Goal: Information Seeking & Learning: Learn about a topic

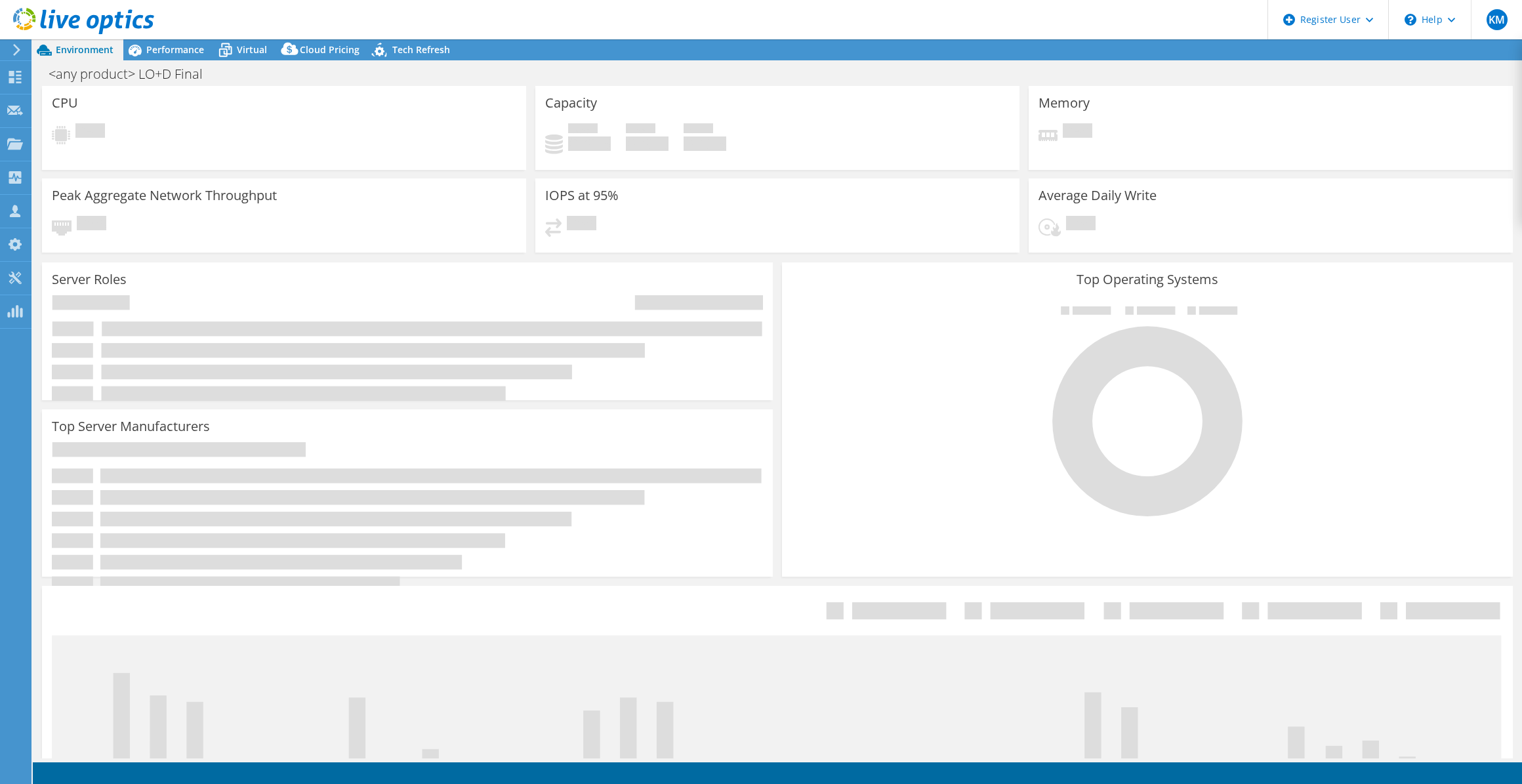
select select "USWest"
select select "USD"
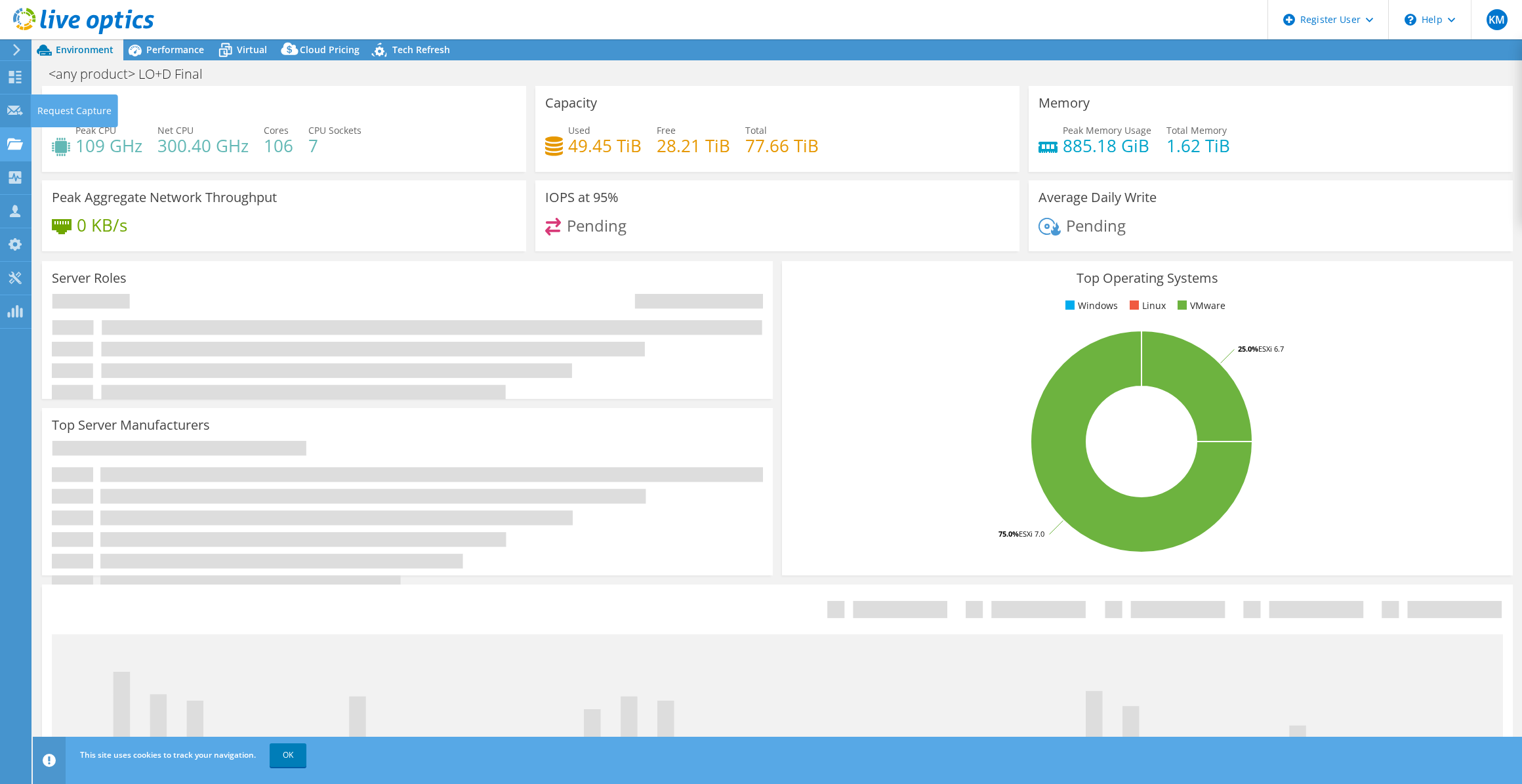
drag, startPoint x: 21, startPoint y: 138, endPoint x: 15, endPoint y: 136, distance: 6.3
click at [21, 138] on icon at bounding box center [15, 144] width 16 height 13
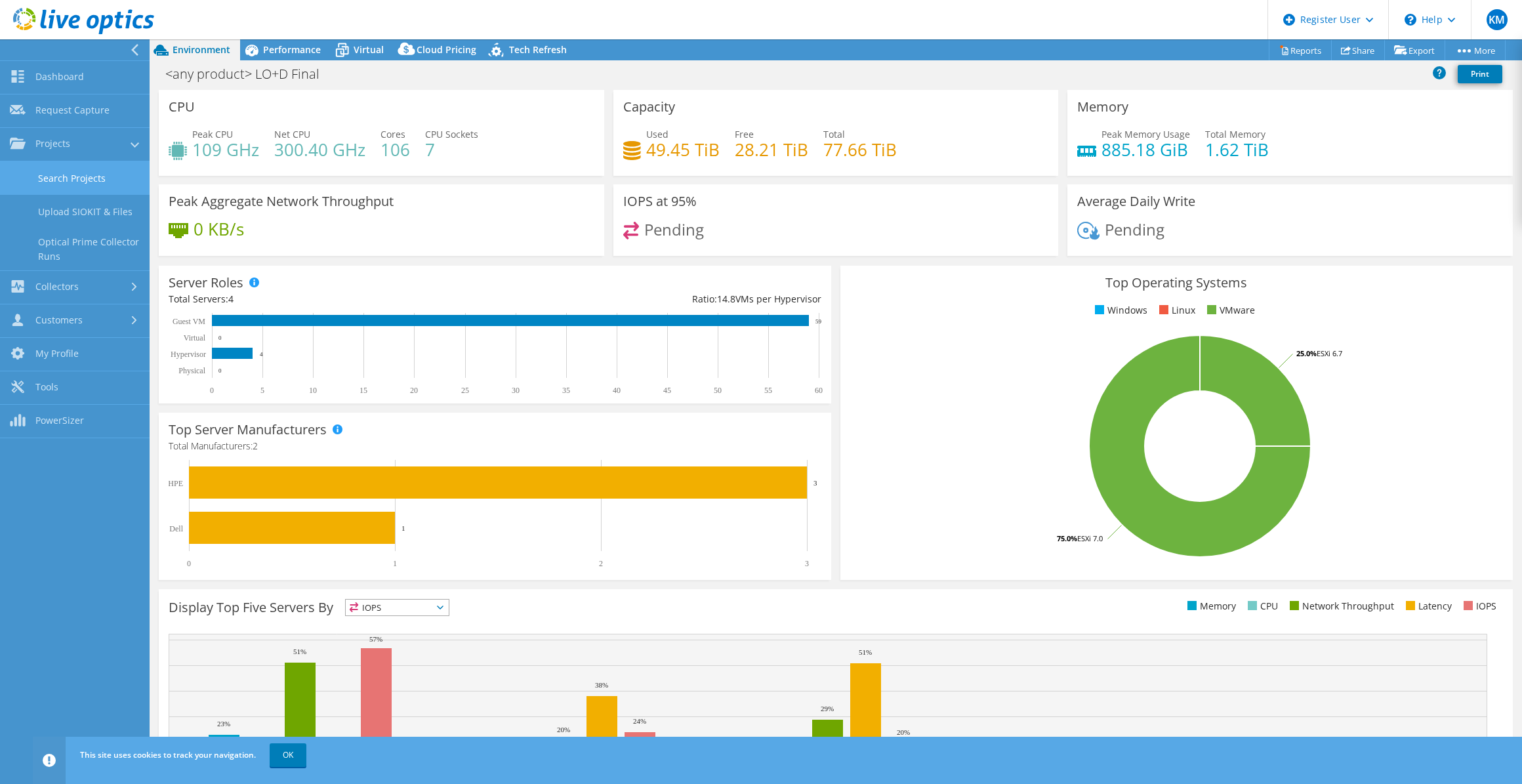
click at [116, 161] on link "Search Projects" at bounding box center [75, 178] width 150 height 33
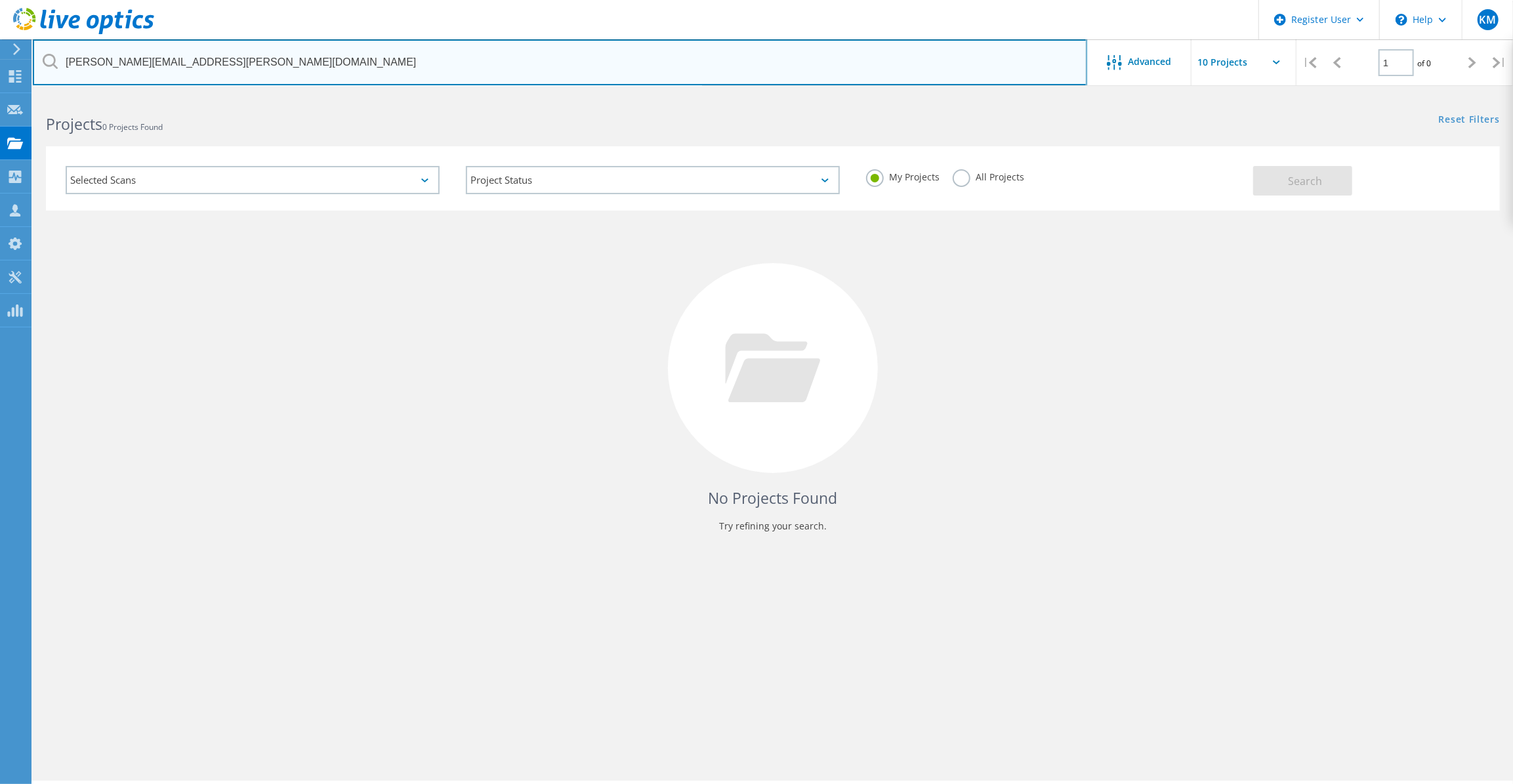
click at [248, 70] on input "jed.smith@desotopsb.com" at bounding box center [560, 62] width 1054 height 46
paste input "20802654.1"
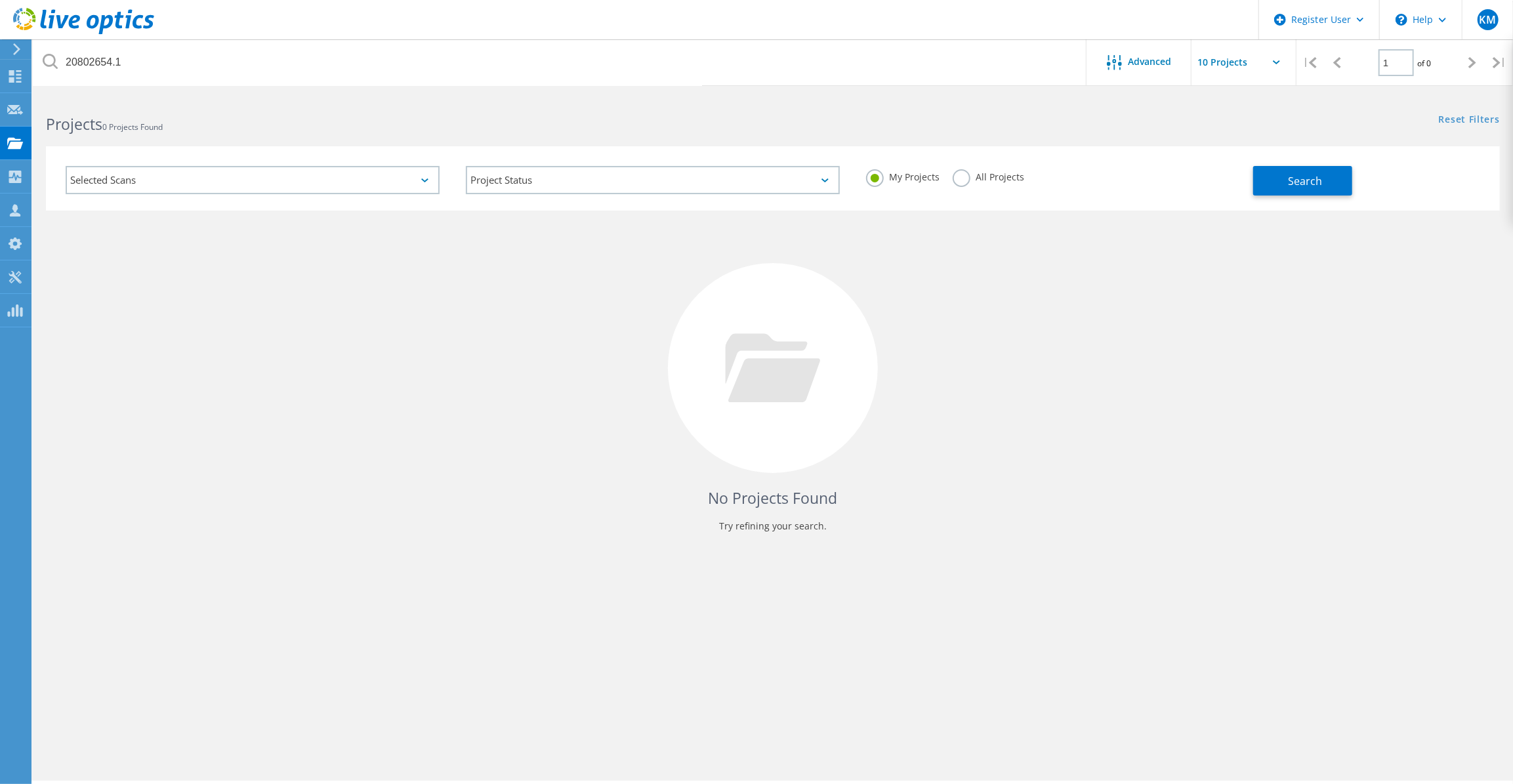
click at [972, 187] on div "All Projects" at bounding box center [988, 179] width 72 height 19
click at [1009, 179] on label "All Projects" at bounding box center [988, 175] width 72 height 13
click at [0, 0] on input "All Projects" at bounding box center [0, 0] width 0 height 0
click at [1264, 179] on button "Search" at bounding box center [1302, 181] width 99 height 29
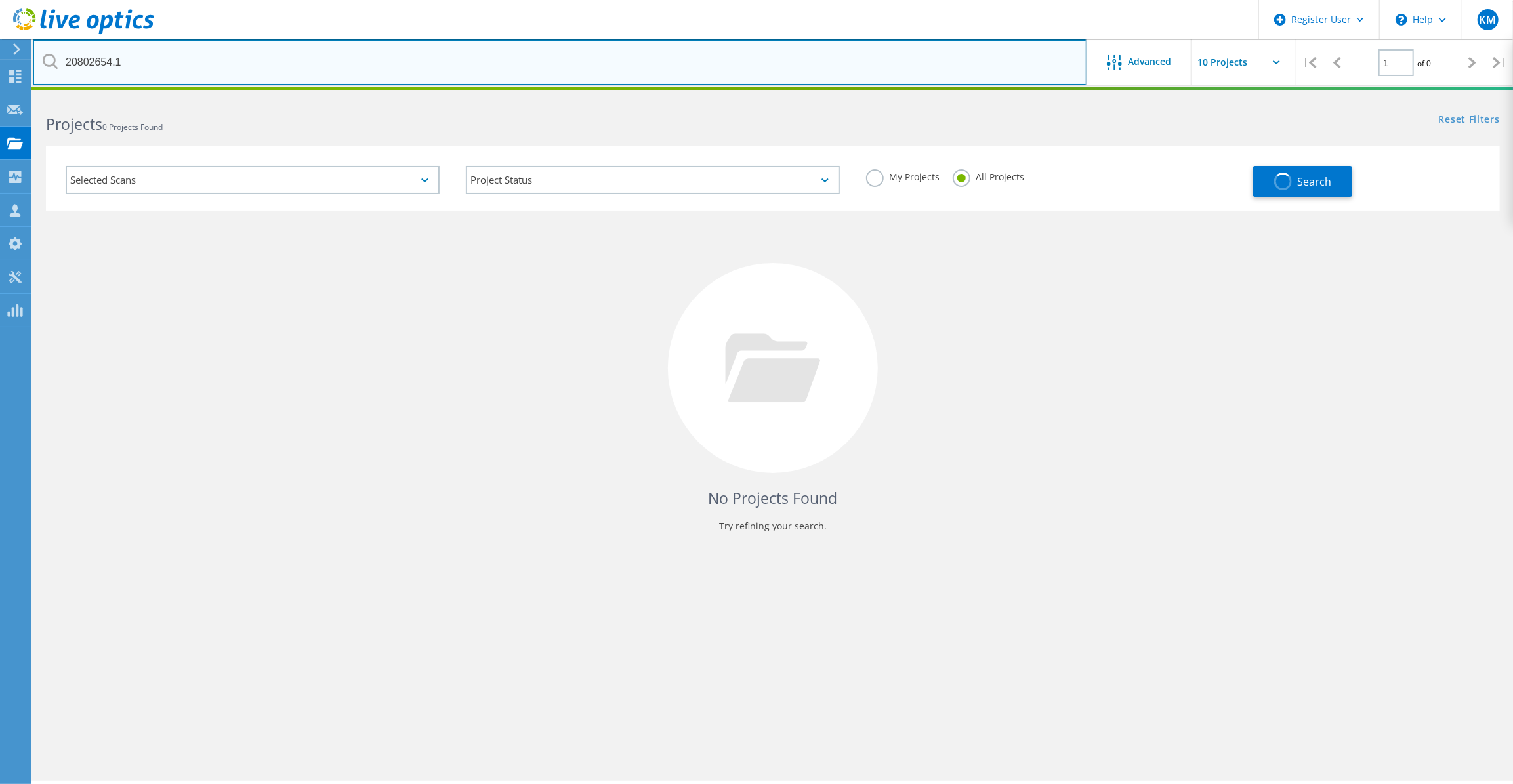
click at [98, 68] on input "20802654.1" at bounding box center [560, 62] width 1054 height 46
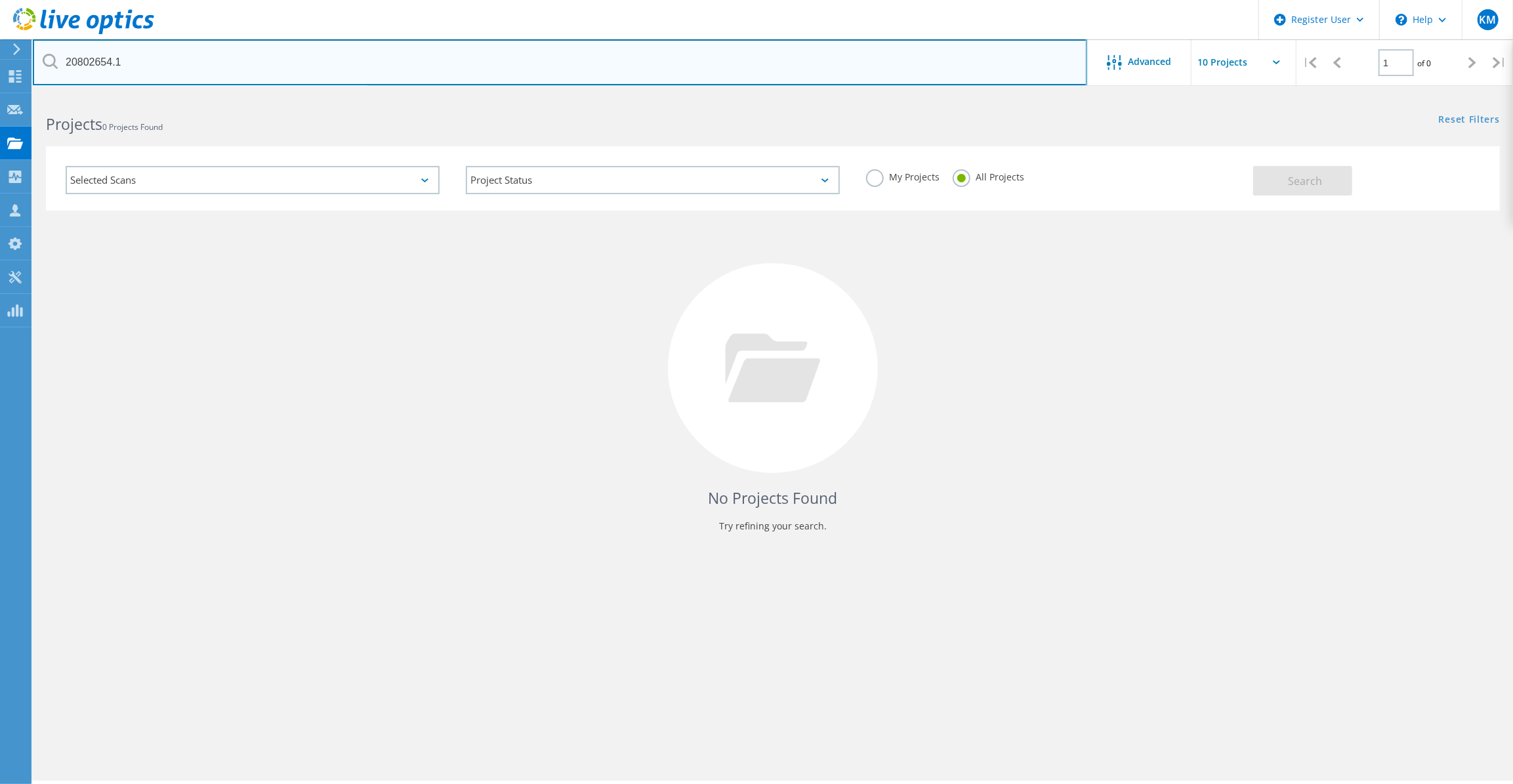
drag, startPoint x: 948, startPoint y: 79, endPoint x: 552, endPoint y: 87, distance: 396.1
click at [948, 79] on input "20802654.1" at bounding box center [560, 62] width 1054 height 46
click at [538, 63] on input "20802654.1" at bounding box center [560, 62] width 1054 height 46
click at [538, 62] on input "20802654.1" at bounding box center [560, 62] width 1054 height 46
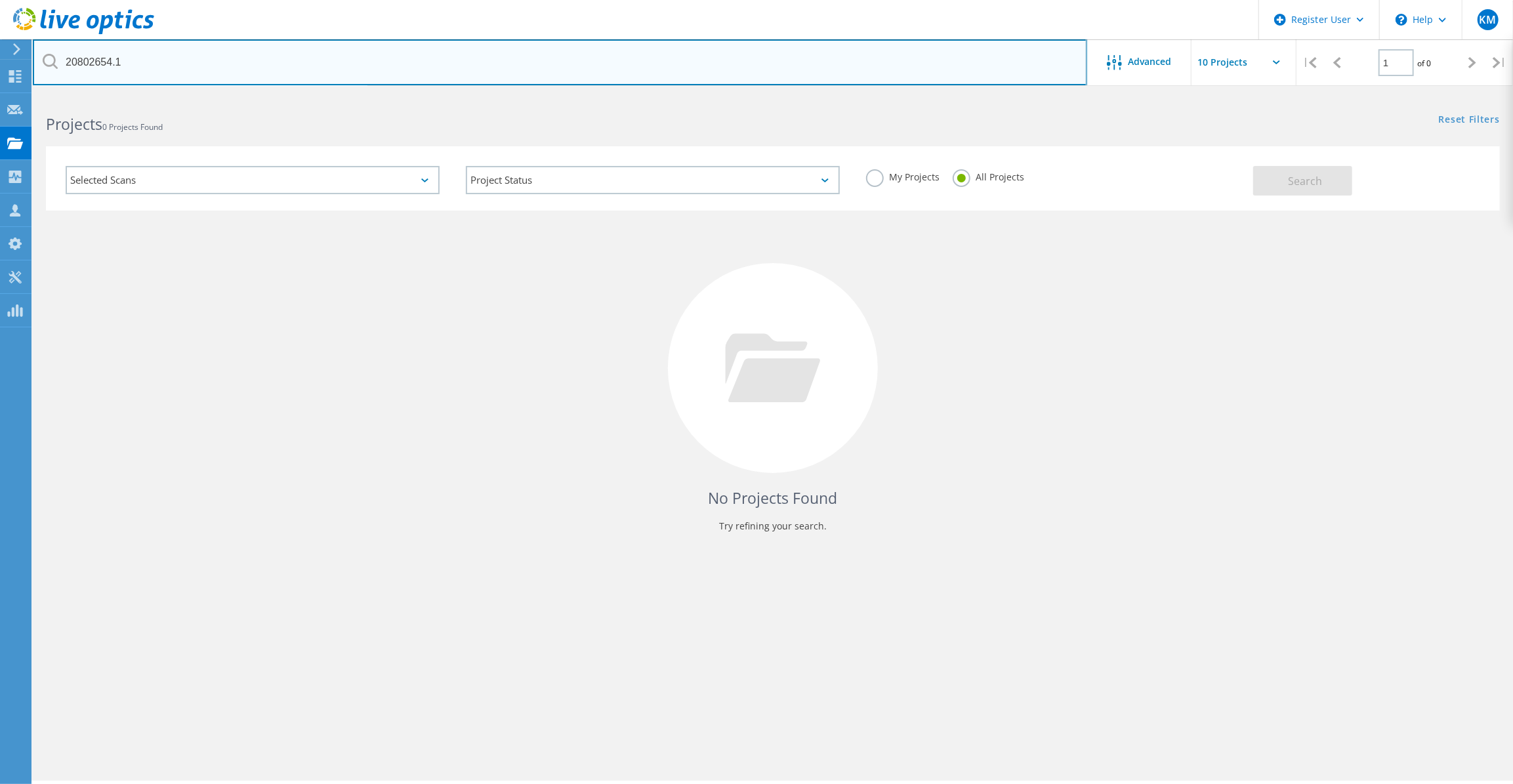
paste input "kip.ellis@hornbeckoffshore.com"
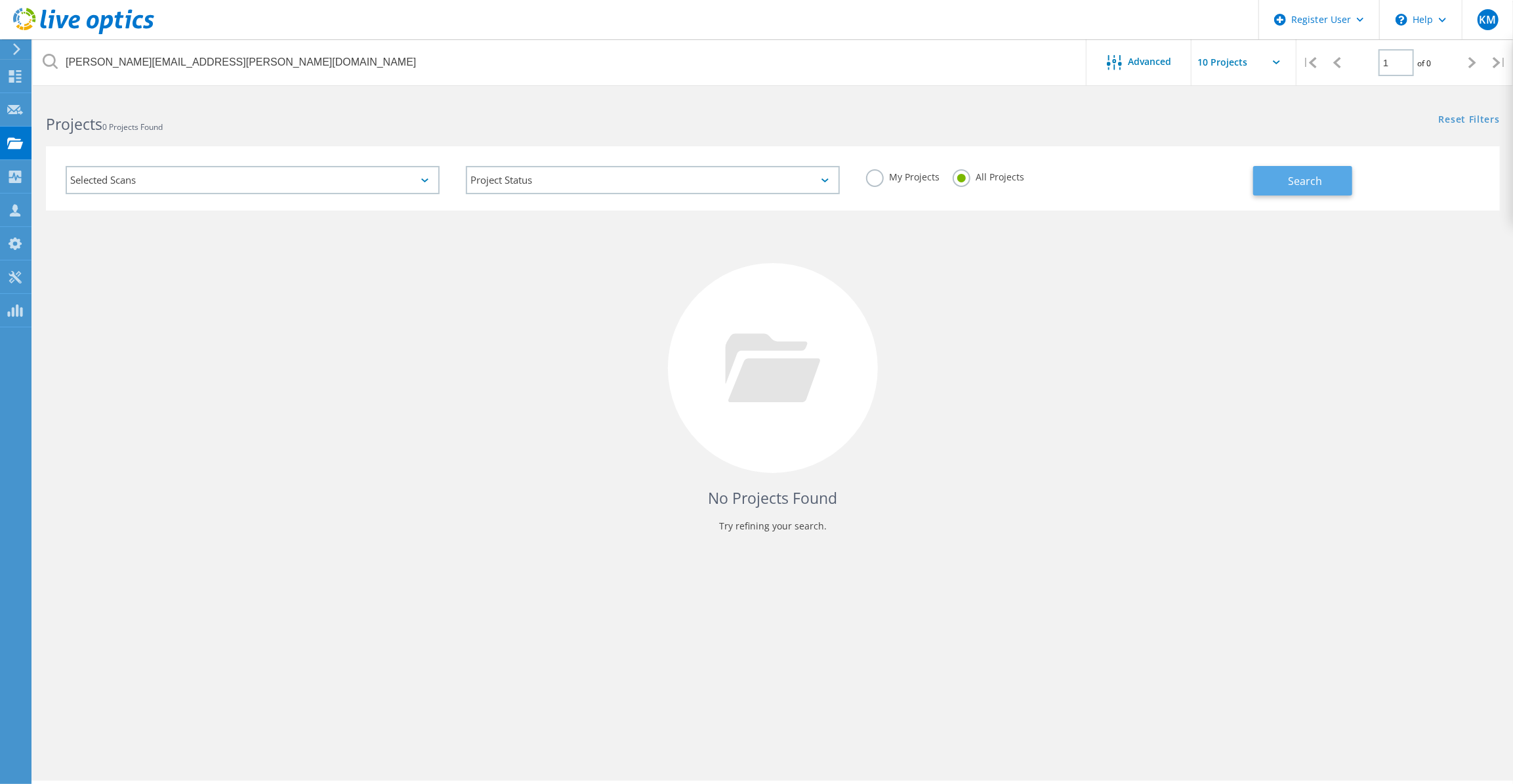
click at [1259, 186] on button "Search" at bounding box center [1302, 181] width 99 height 29
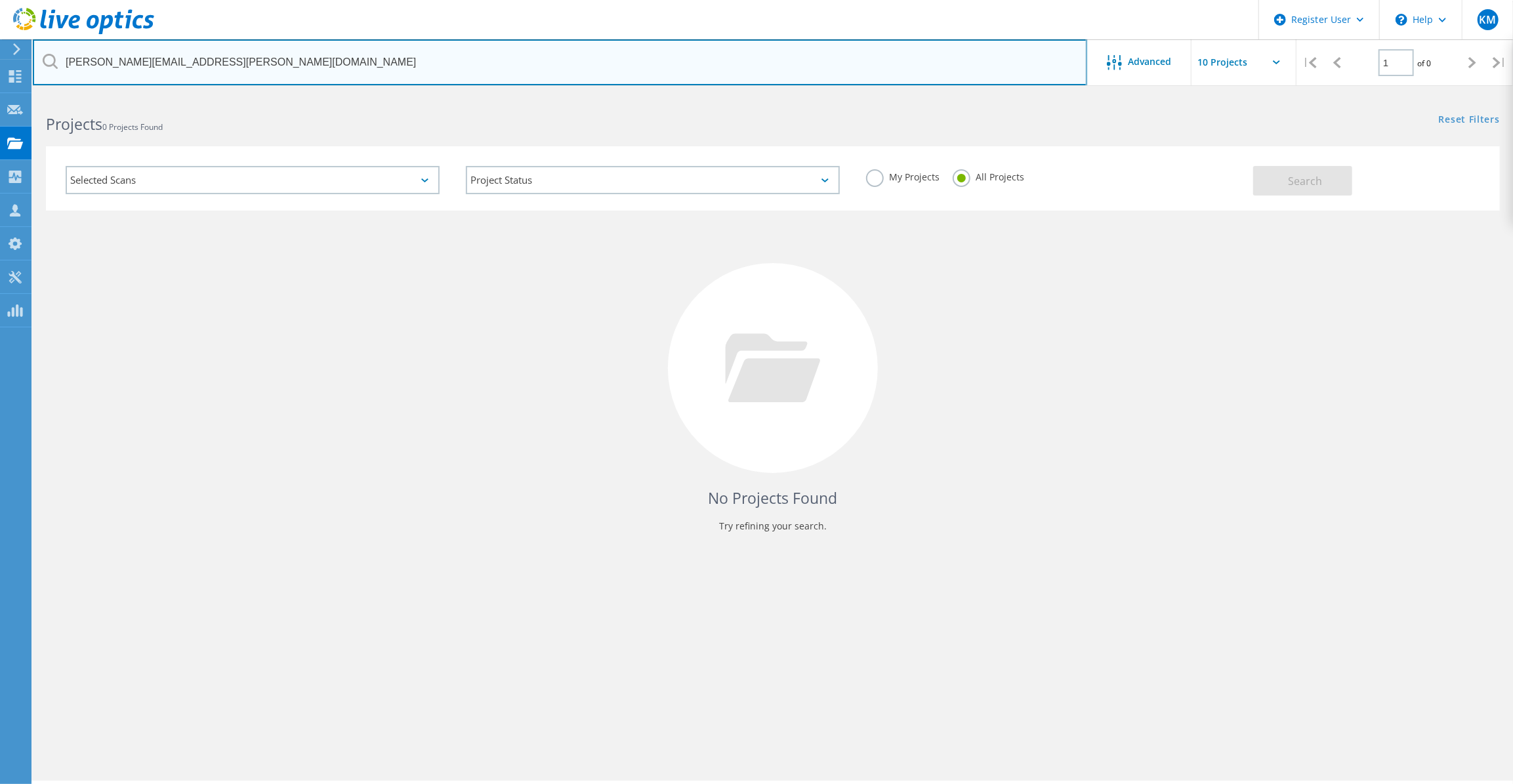
drag, startPoint x: 98, startPoint y: 70, endPoint x: 35, endPoint y: 53, distance: 65.3
click at [35, 53] on input "kip.ellis@hornbeckoffshore.com" at bounding box center [560, 62] width 1054 height 46
drag, startPoint x: 308, startPoint y: 61, endPoint x: -60, endPoint y: 33, distance: 369.1
click at [0, 33] on html "Register User \n Help Explore Helpful Articles Contact Support KM Dell User Kay…" at bounding box center [756, 410] width 1513 height 820
type input "lumberton"
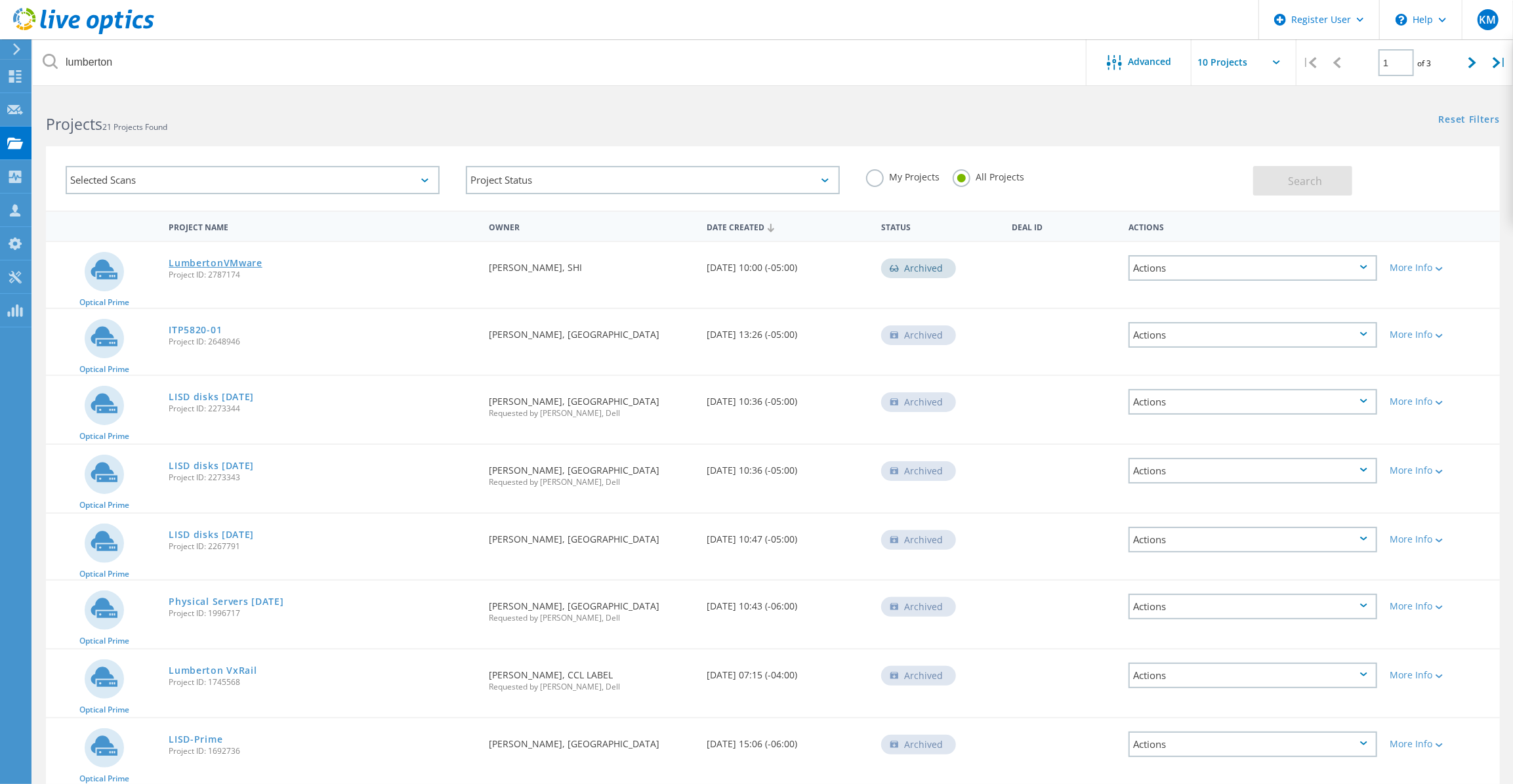
click at [248, 265] on link "LumbertonVMware" at bounding box center [216, 262] width 94 height 9
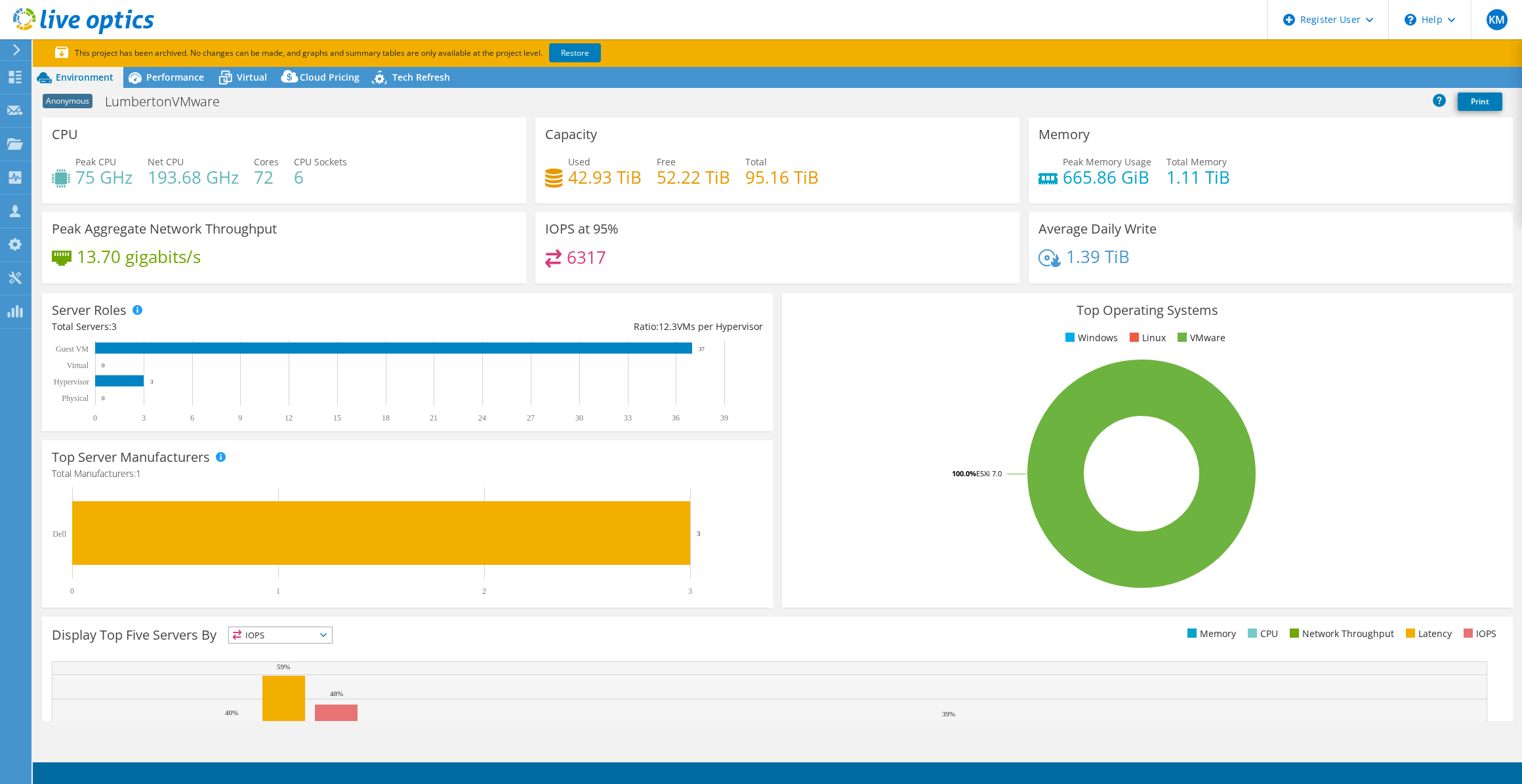
select select "USD"
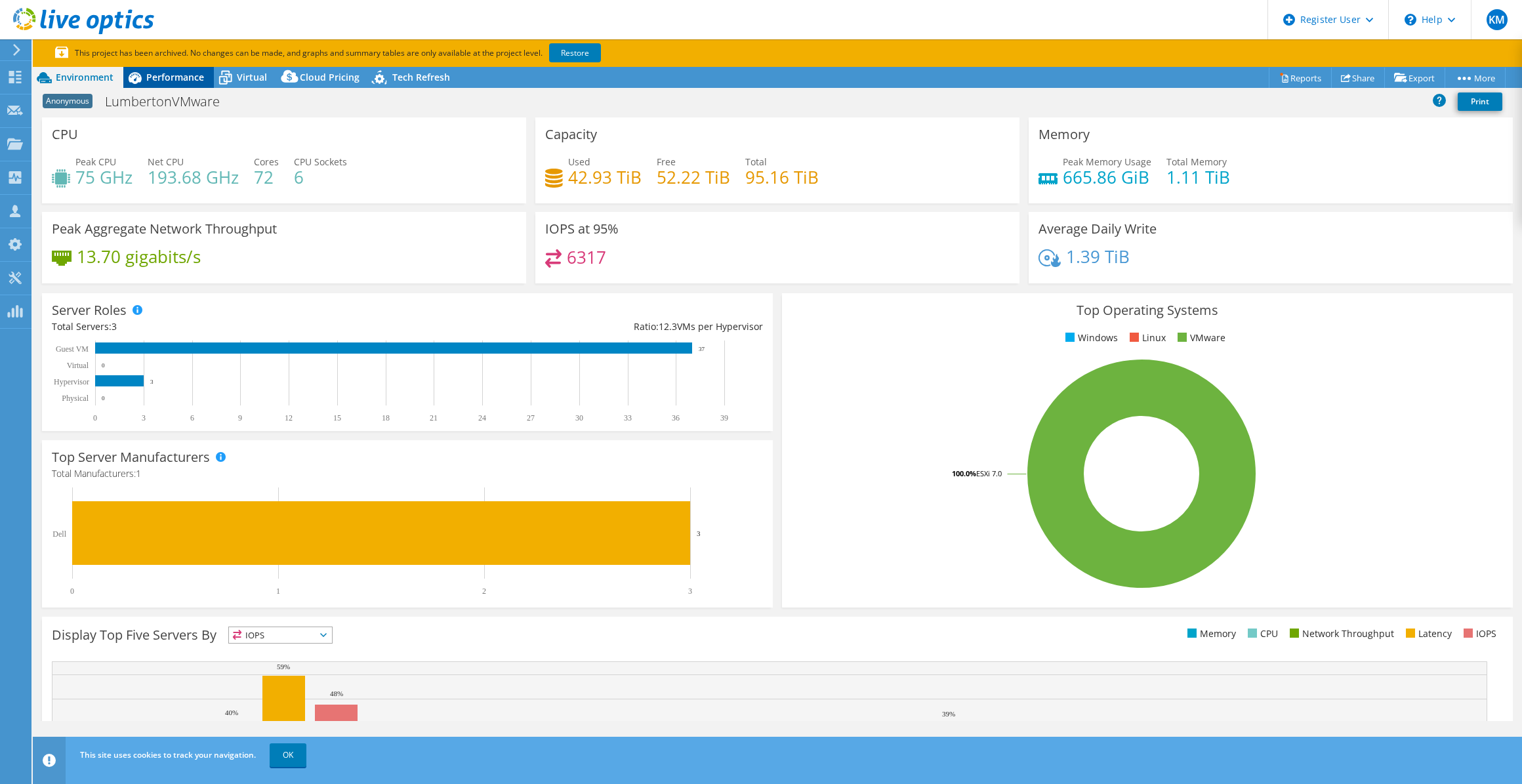
click at [177, 73] on span "Performance" at bounding box center [175, 77] width 57 height 13
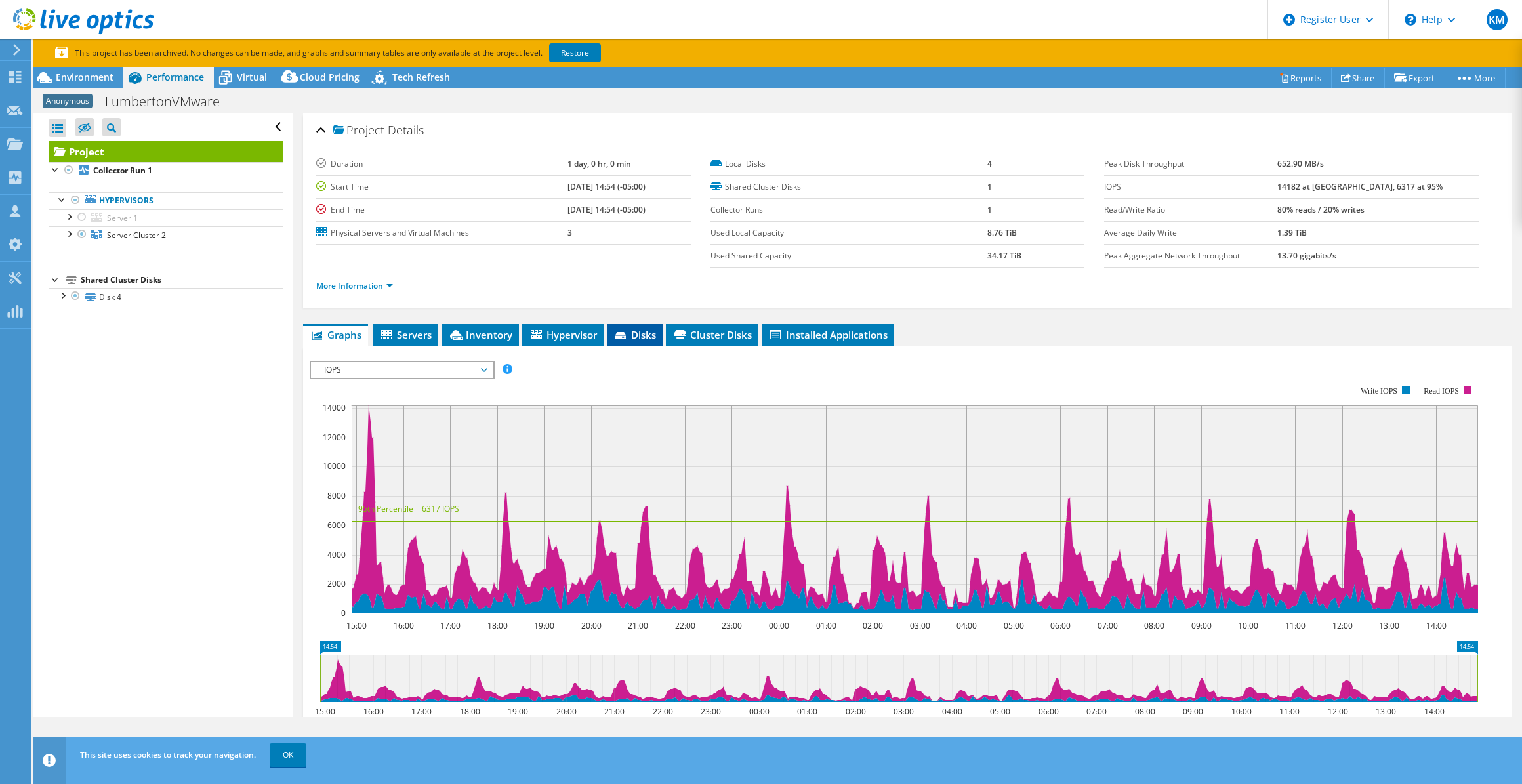
click at [634, 331] on span "Disks" at bounding box center [635, 335] width 43 height 14
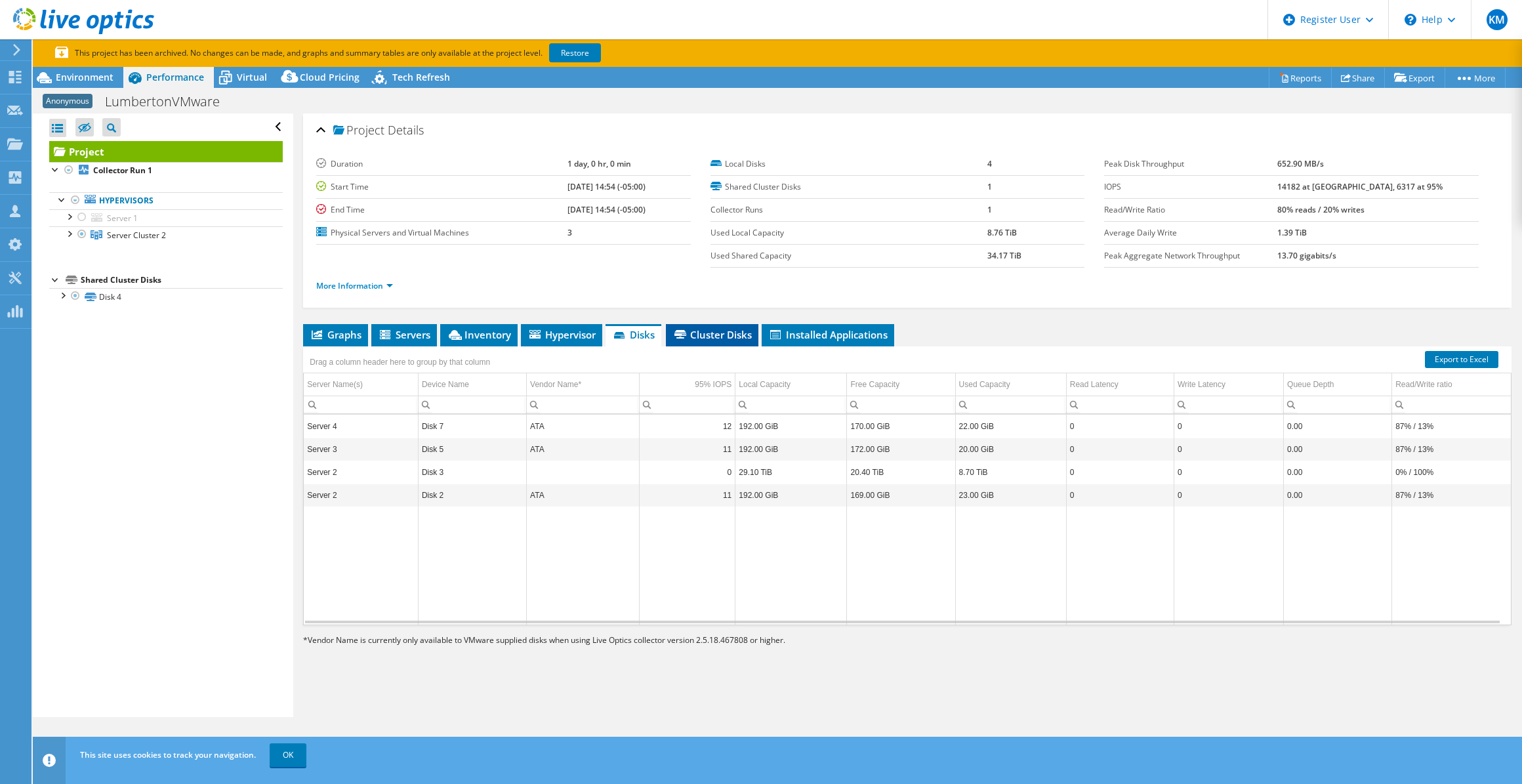
click at [703, 336] on span "Cluster Disks" at bounding box center [712, 335] width 80 height 14
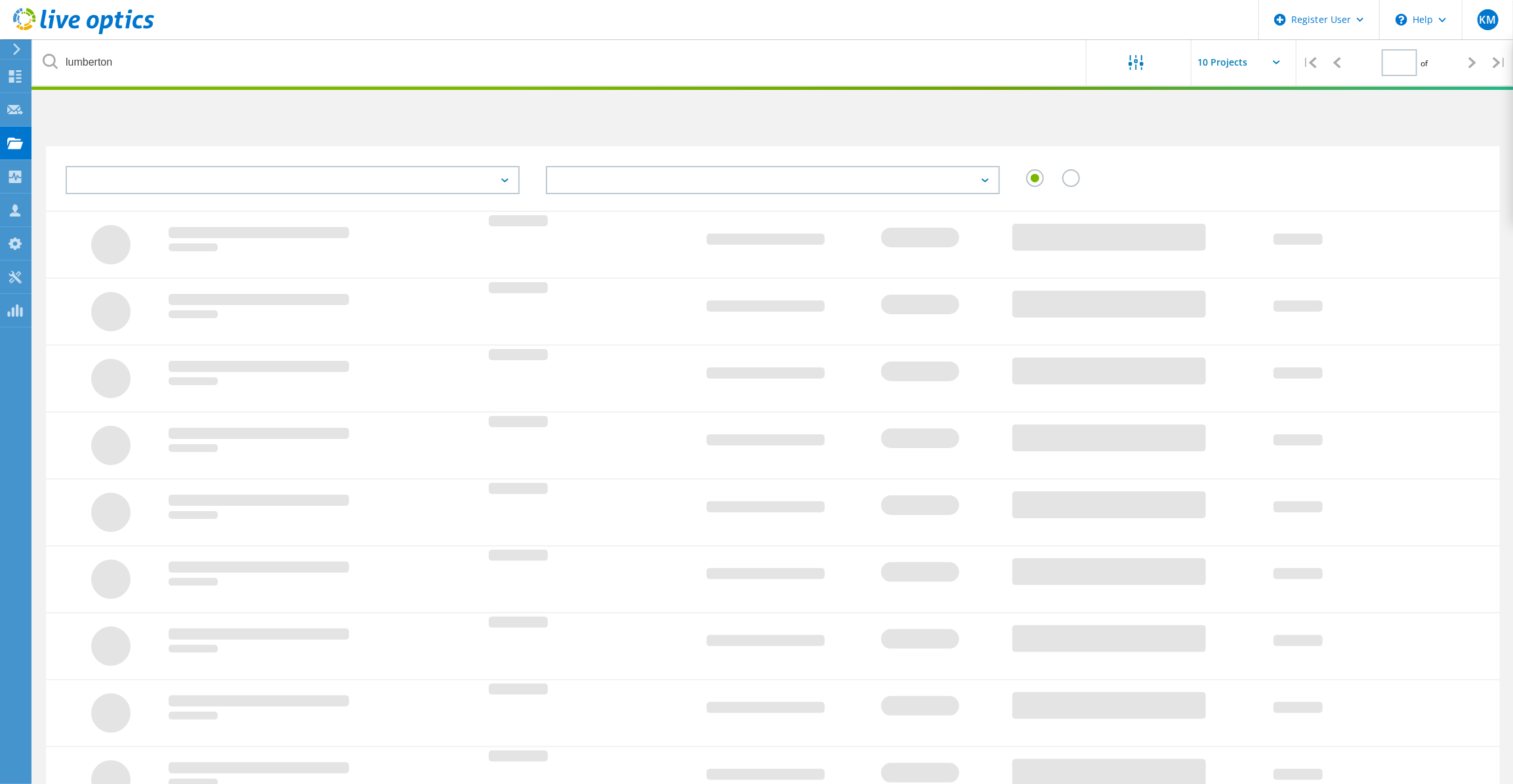
type input "1"
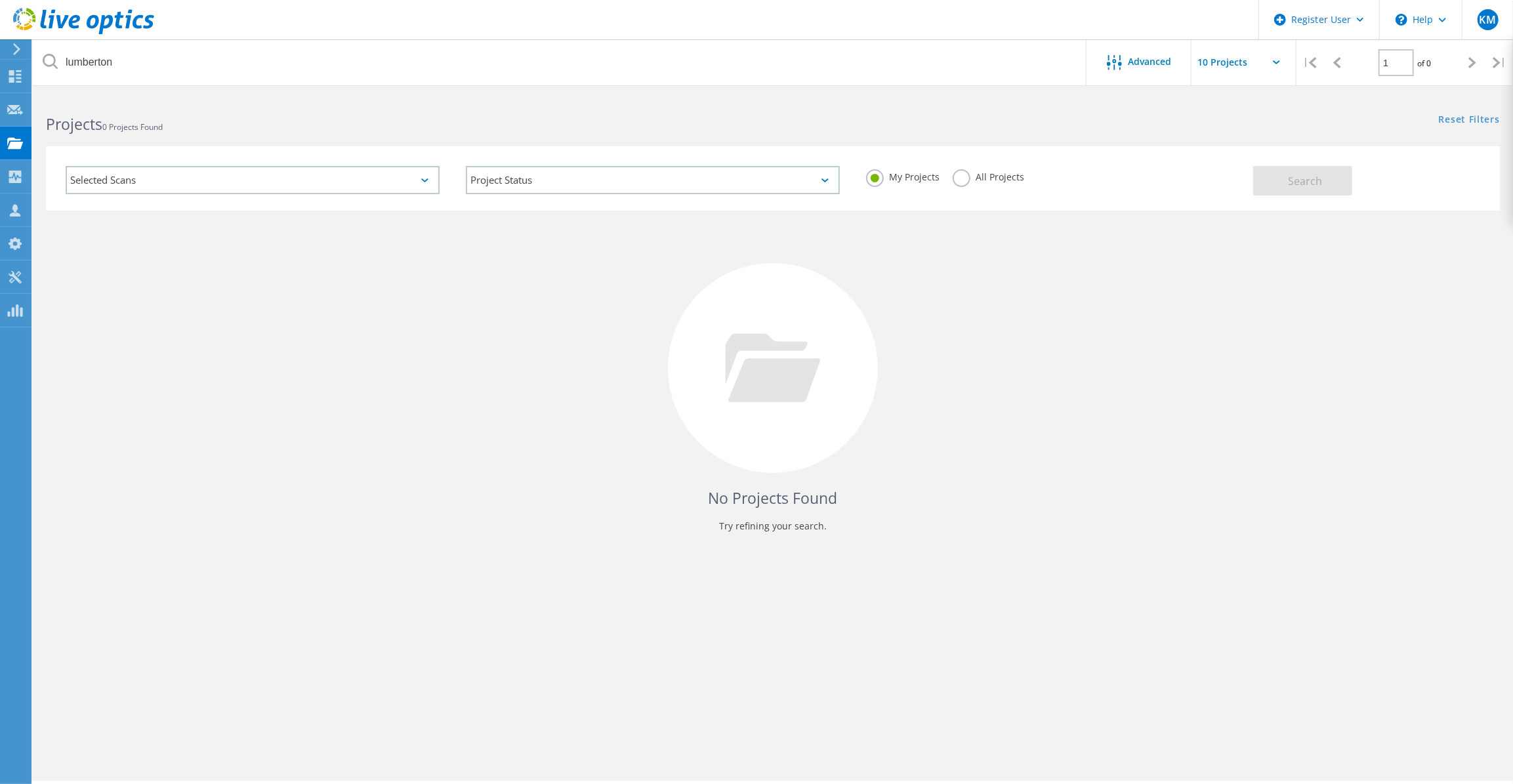
click at [999, 172] on label "All Projects" at bounding box center [988, 175] width 72 height 13
click at [0, 0] on input "All Projects" at bounding box center [0, 0] width 0 height 0
click at [1321, 181] on span "Search" at bounding box center [1304, 181] width 34 height 15
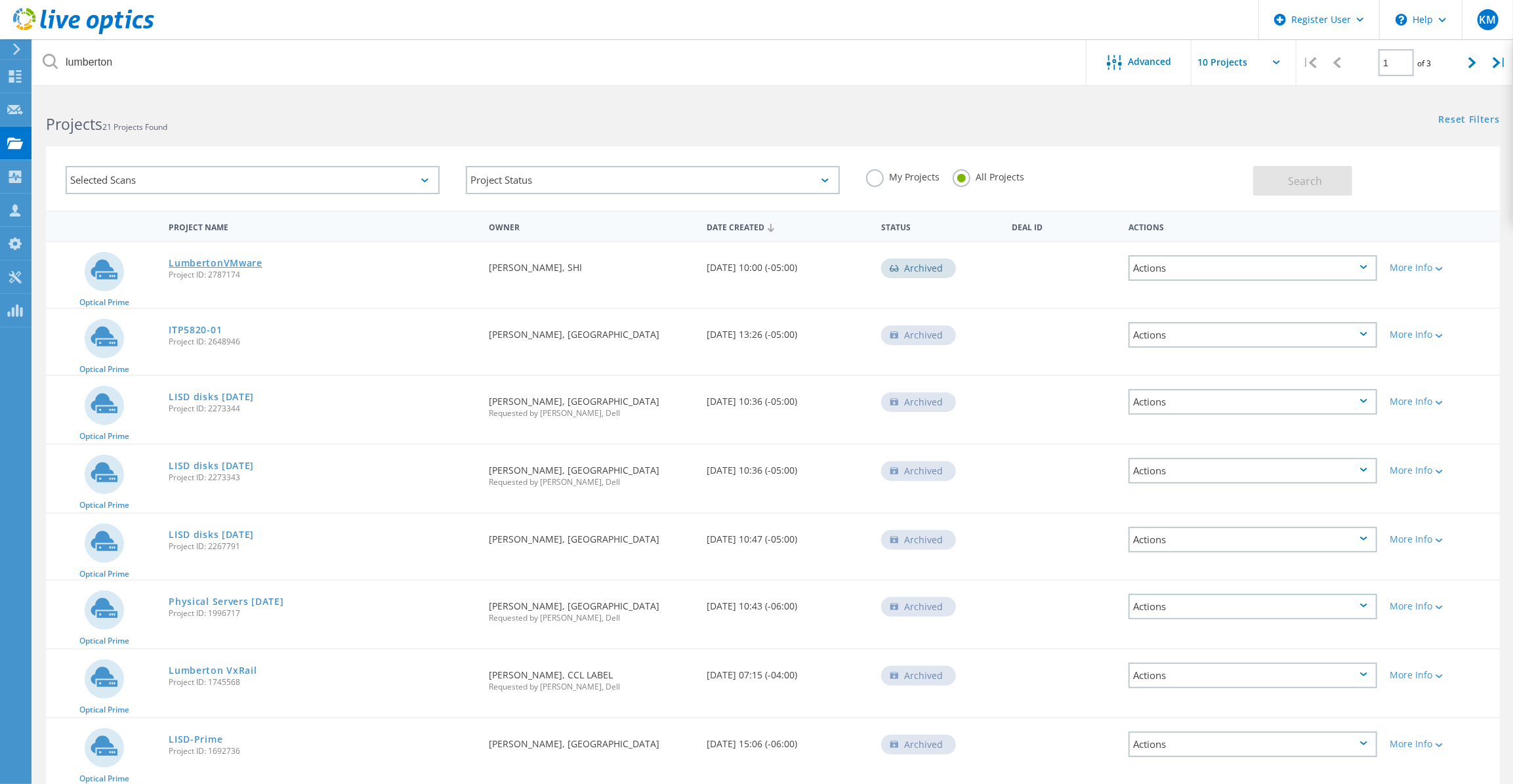
click at [228, 265] on link "LumbertonVMware" at bounding box center [216, 262] width 94 height 9
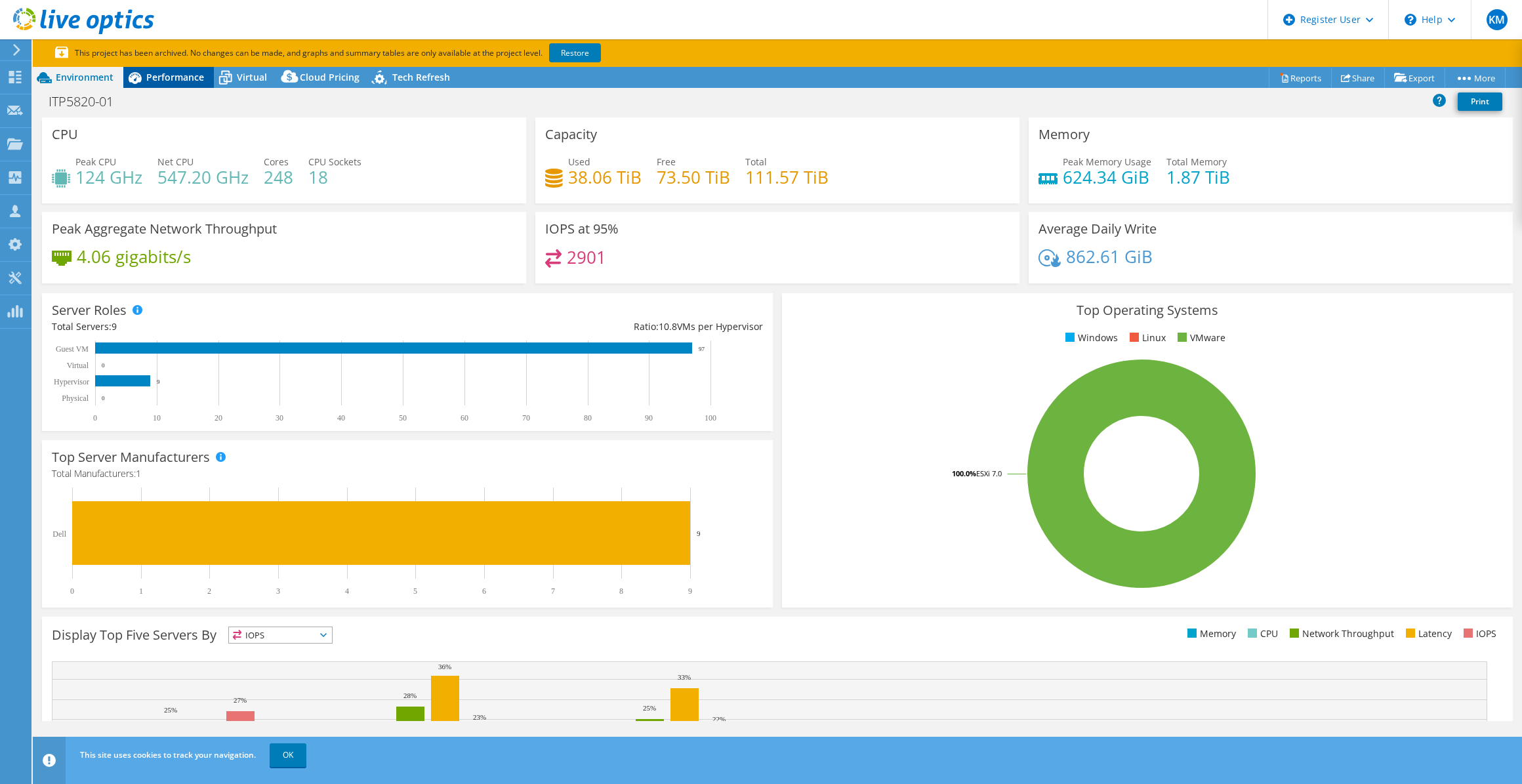
click at [181, 78] on span "Performance" at bounding box center [175, 77] width 57 height 13
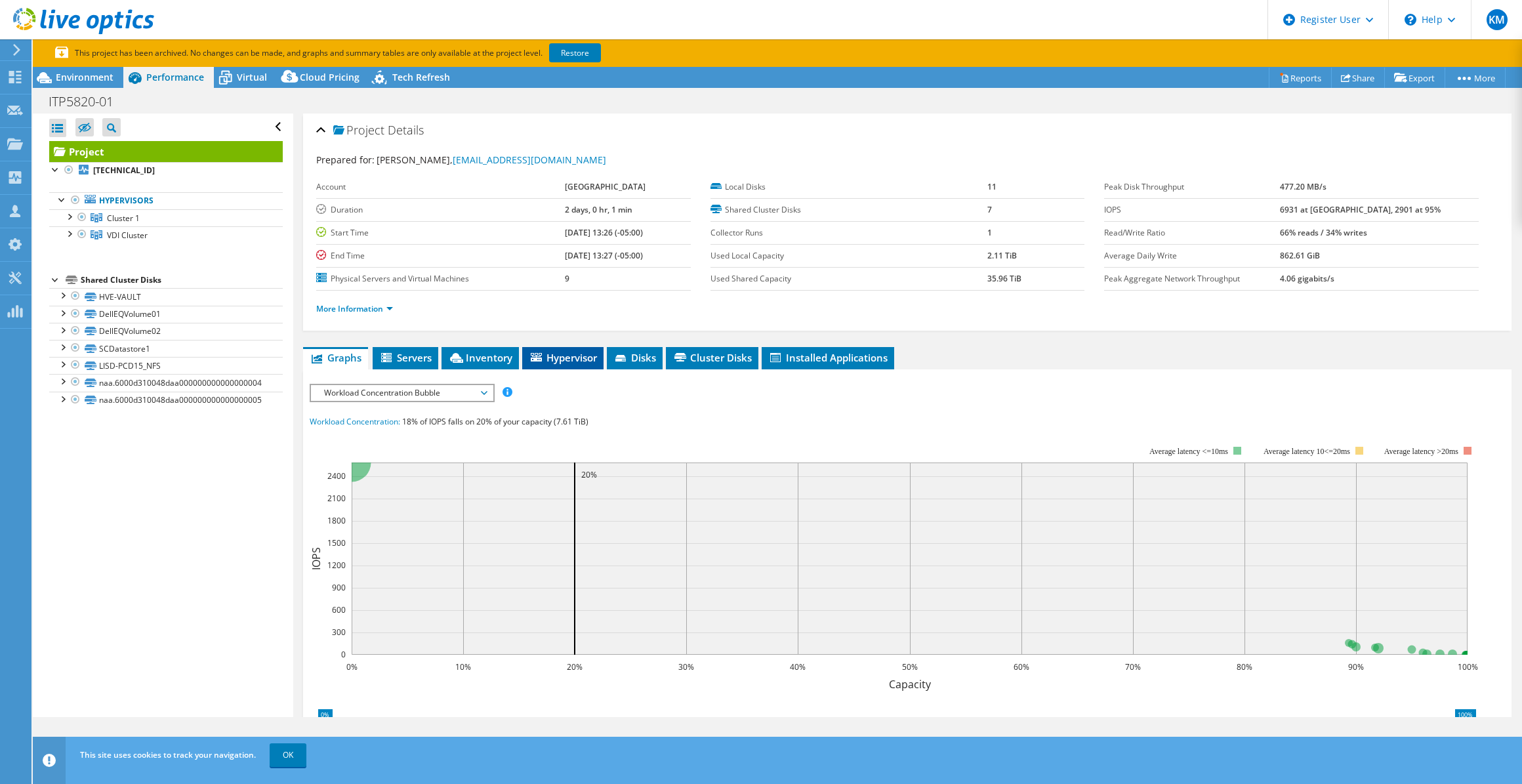
click at [576, 358] on span "Hypervisor" at bounding box center [563, 358] width 68 height 14
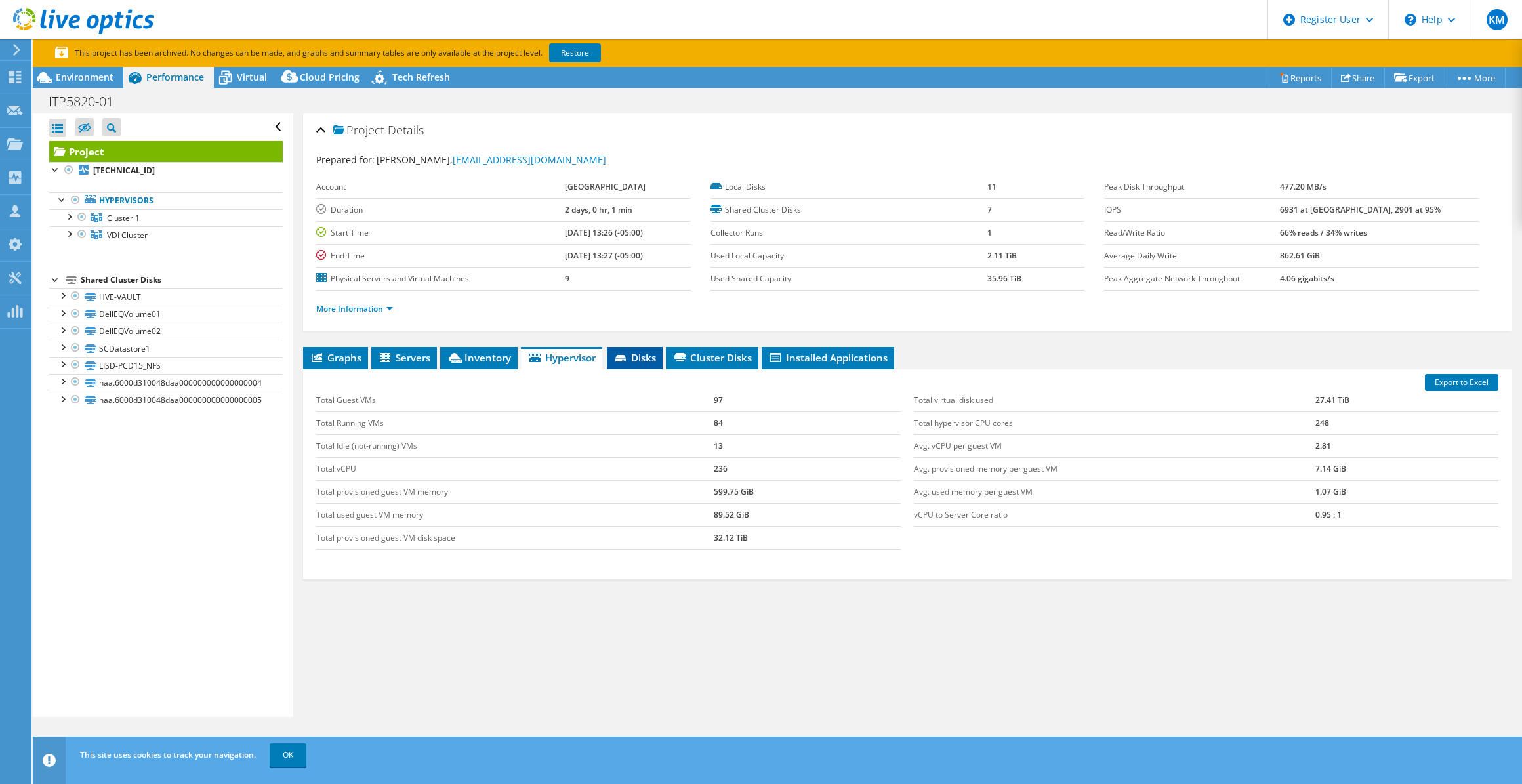
click at [621, 360] on icon at bounding box center [622, 358] width 14 height 9
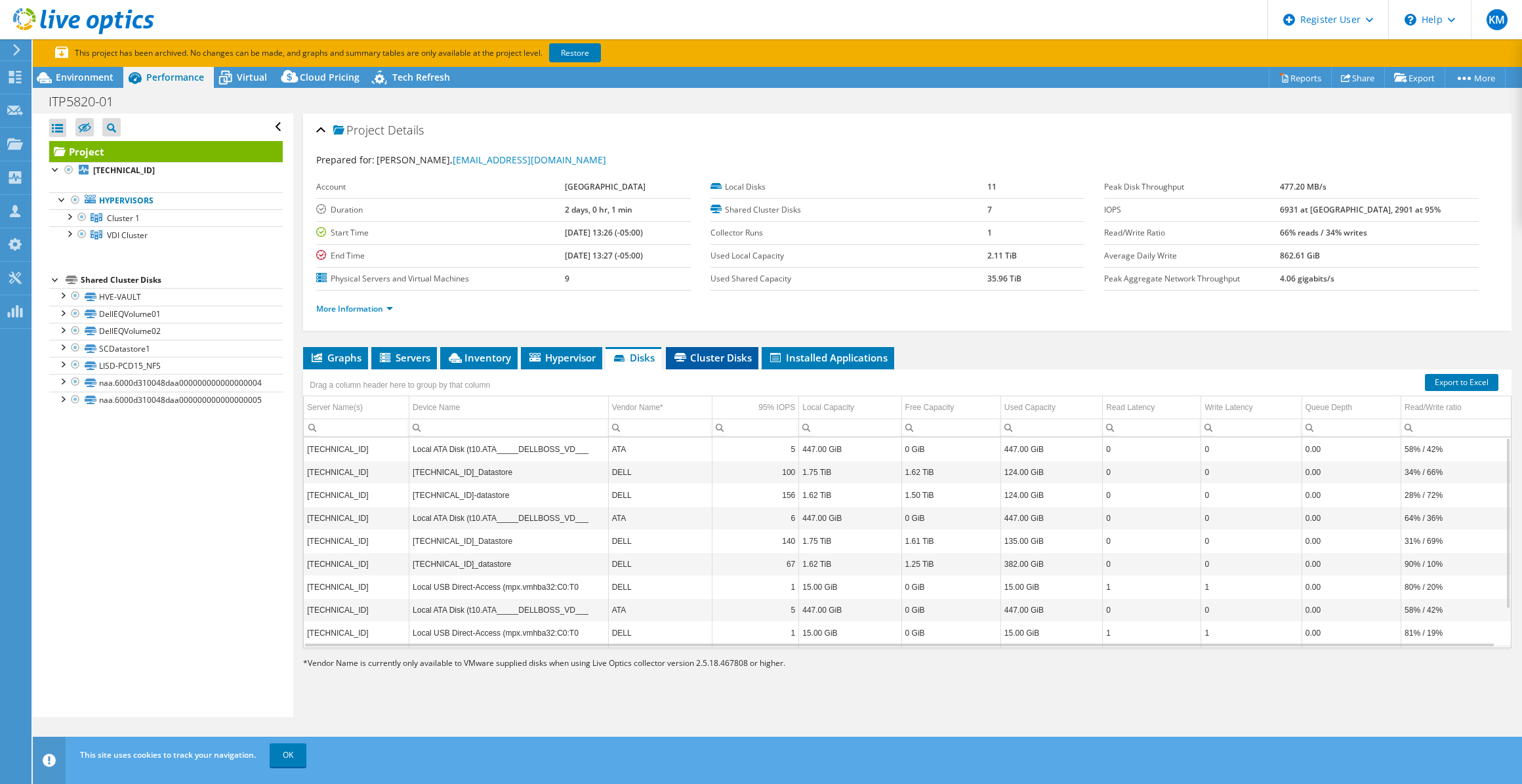
click at [715, 347] on li "Cluster Disks" at bounding box center [711, 358] width 92 height 22
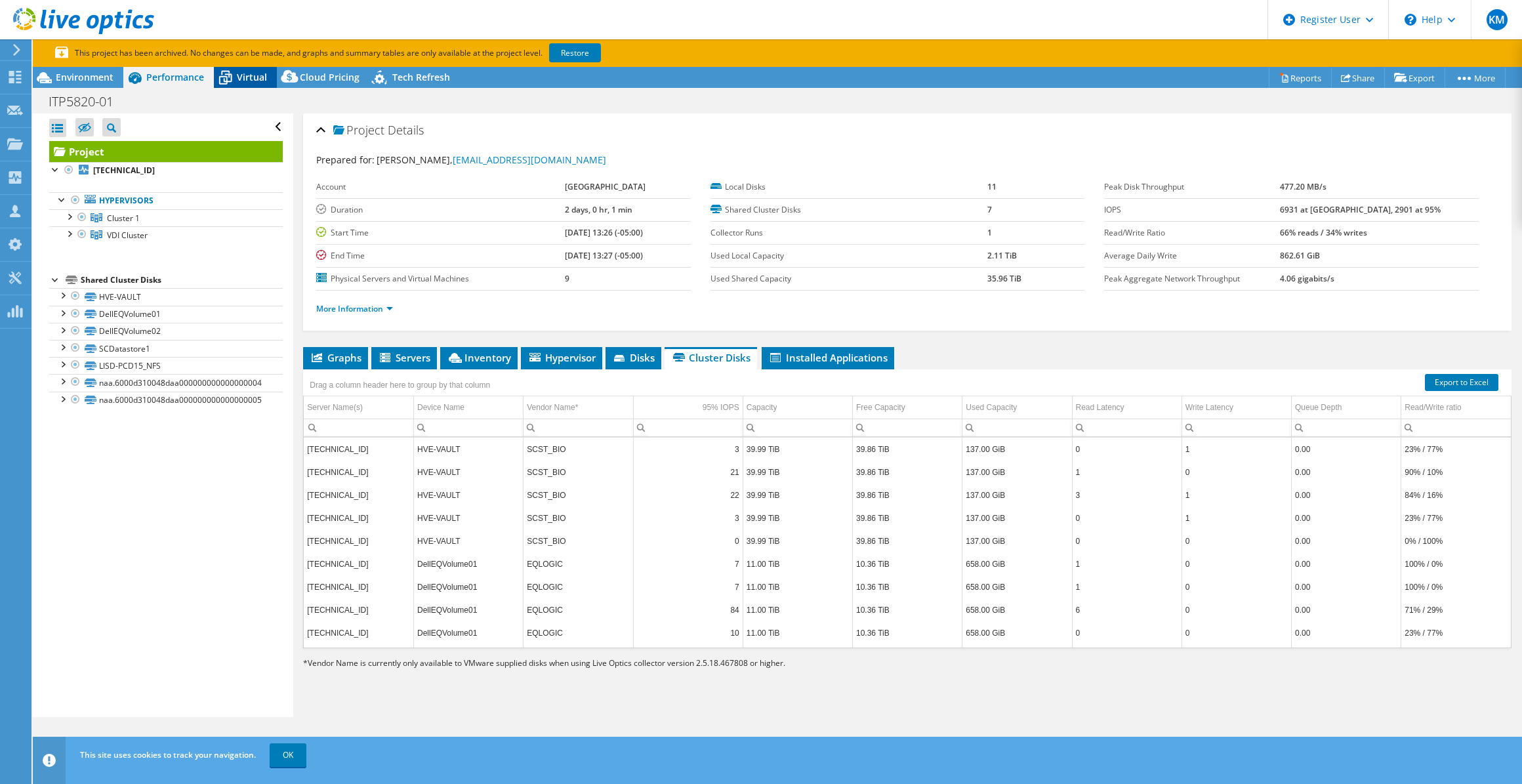
click at [270, 71] on div "Virtual" at bounding box center [245, 78] width 63 height 21
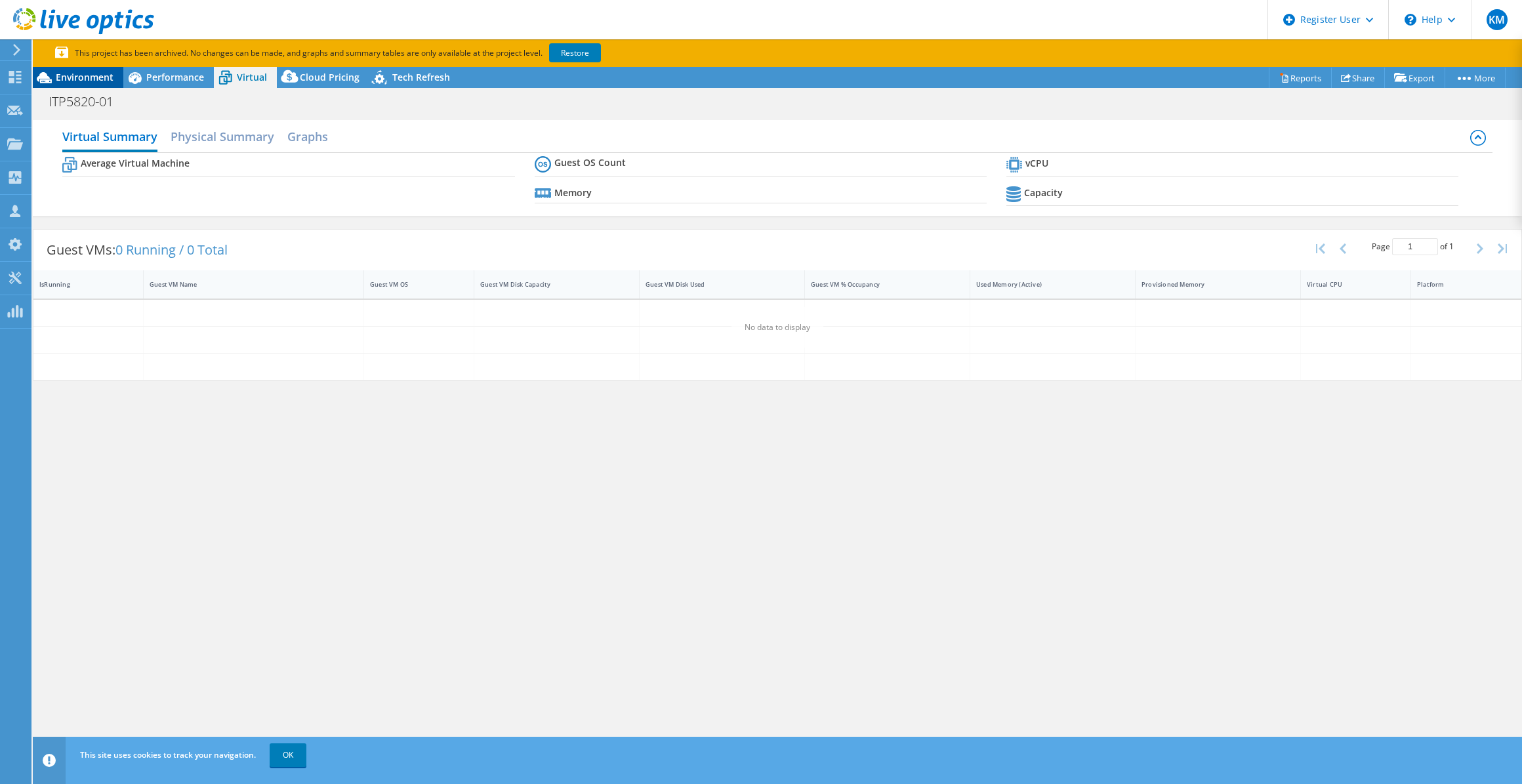
click at [101, 71] on span "Environment" at bounding box center [84, 77] width 57 height 13
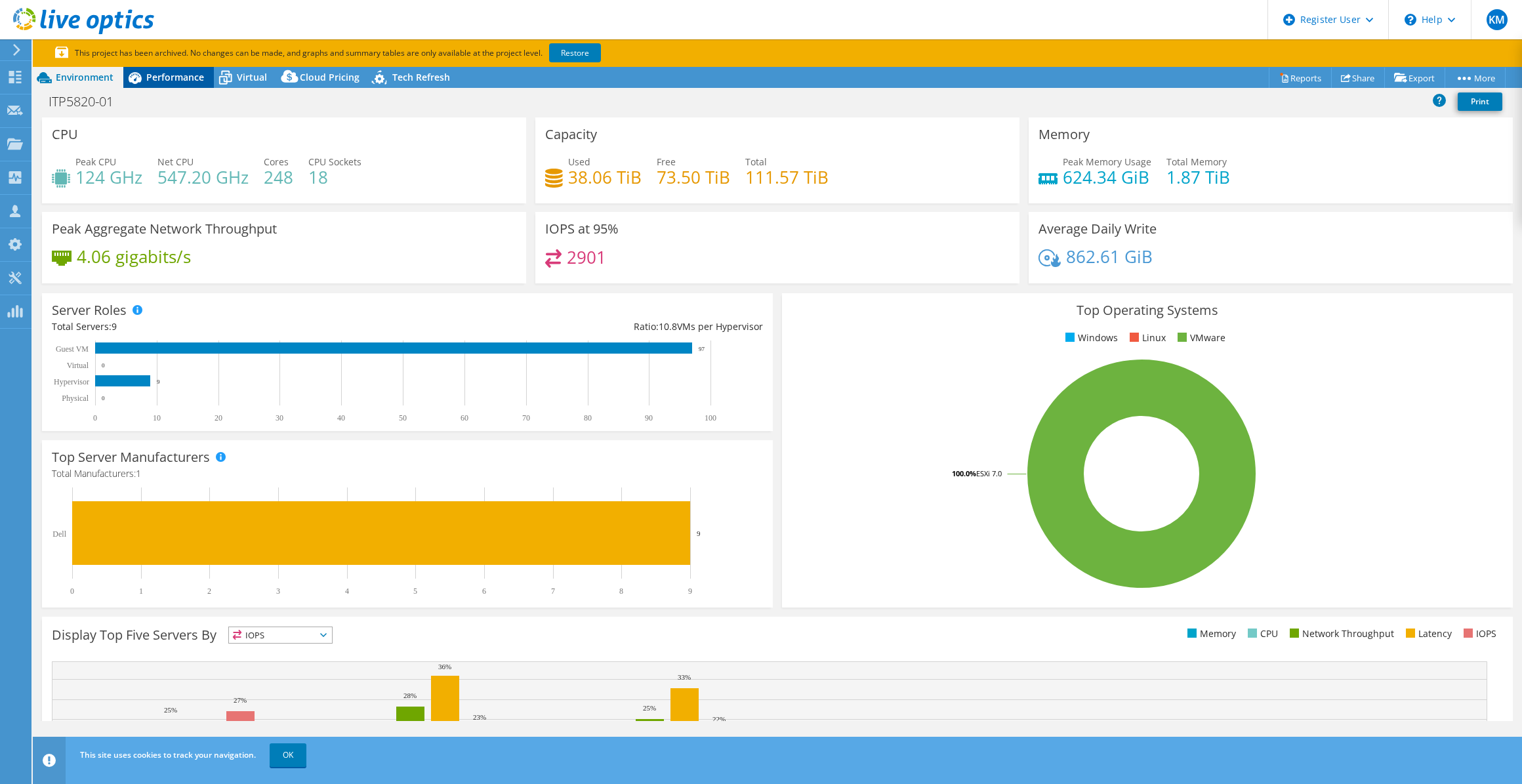
click at [172, 87] on div "Performance" at bounding box center [168, 78] width 90 height 21
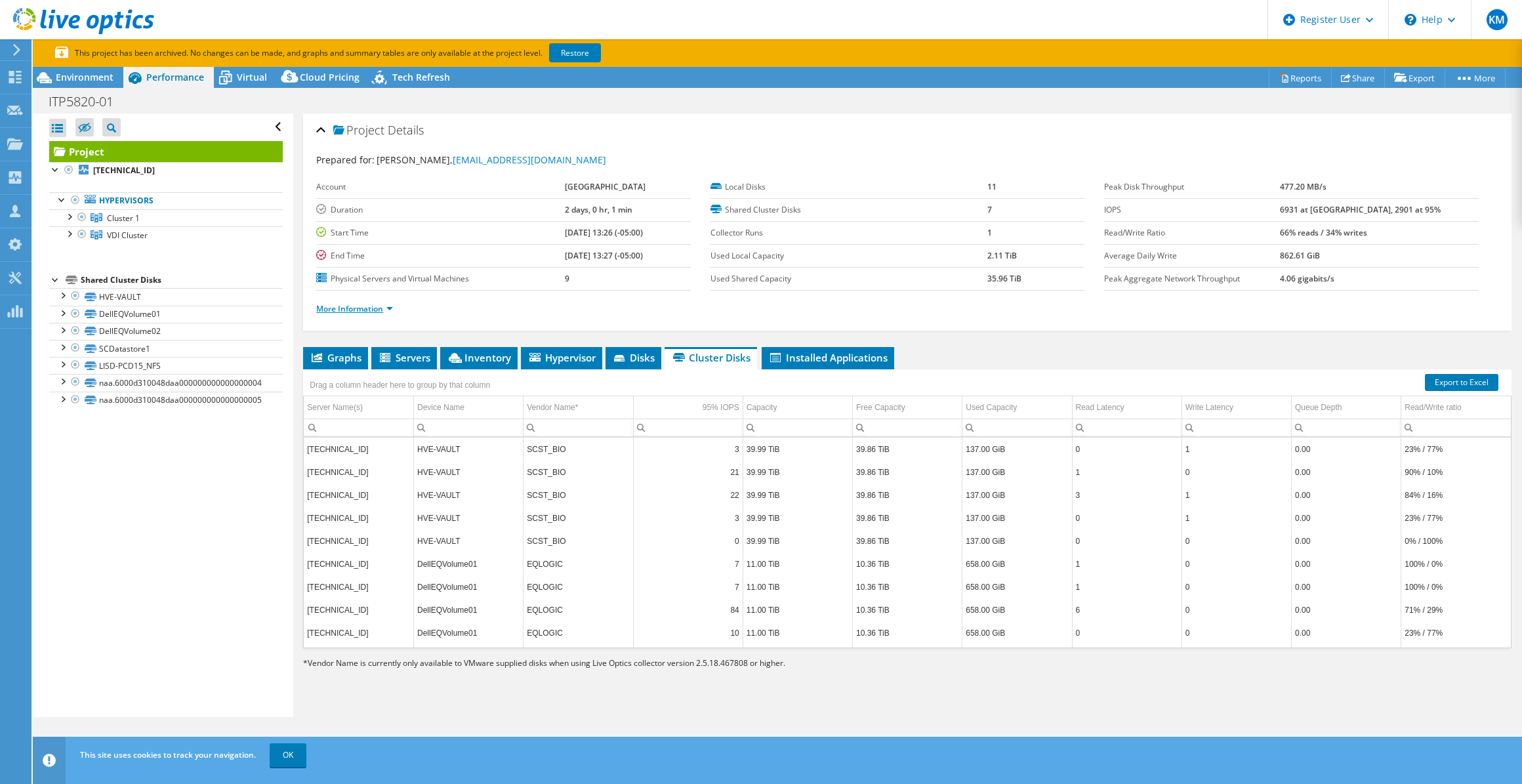
click at [332, 306] on link "More Information" at bounding box center [354, 308] width 77 height 11
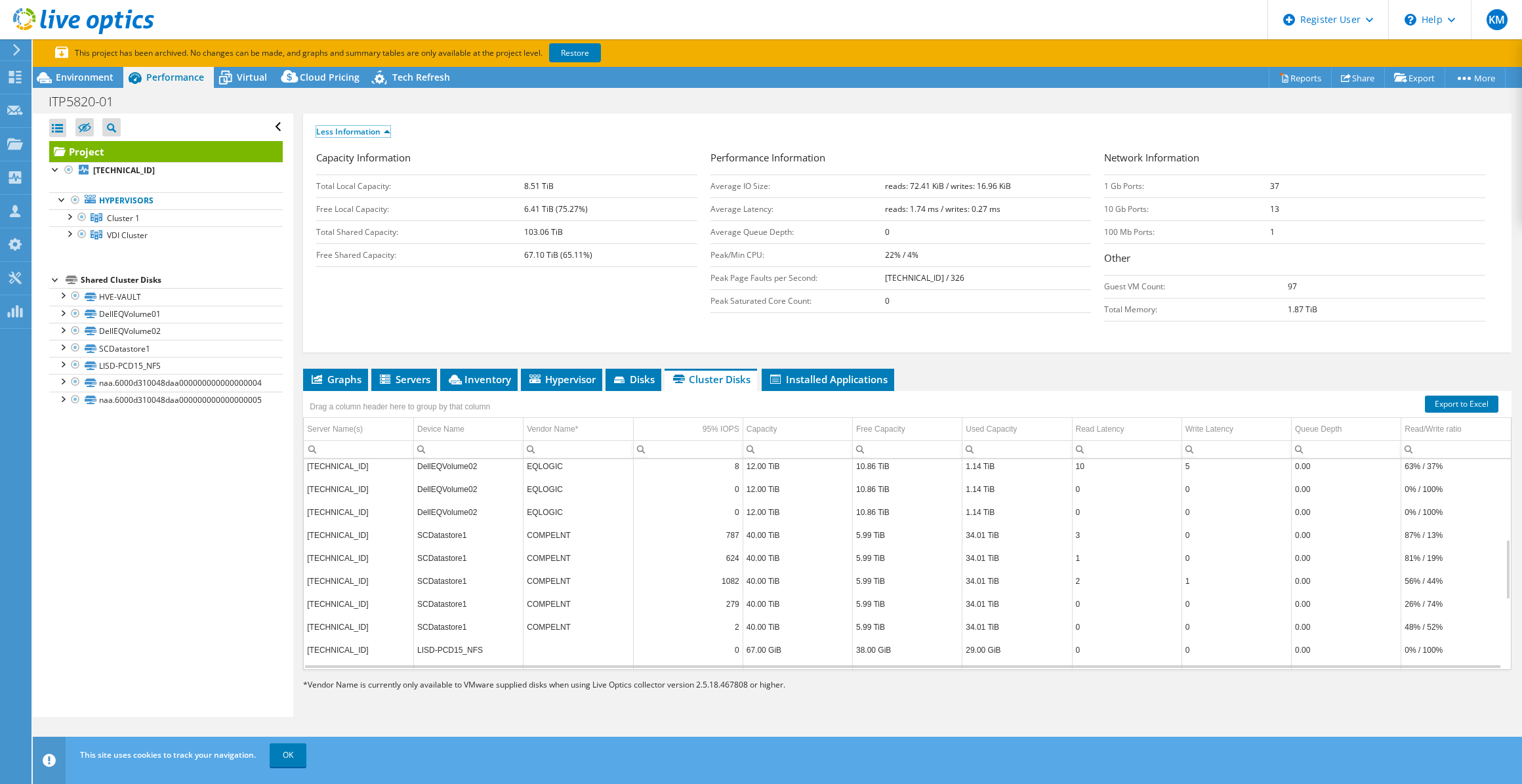
scroll to position [298, 0]
click at [130, 348] on link "SCDatastore1" at bounding box center [166, 349] width 233 height 17
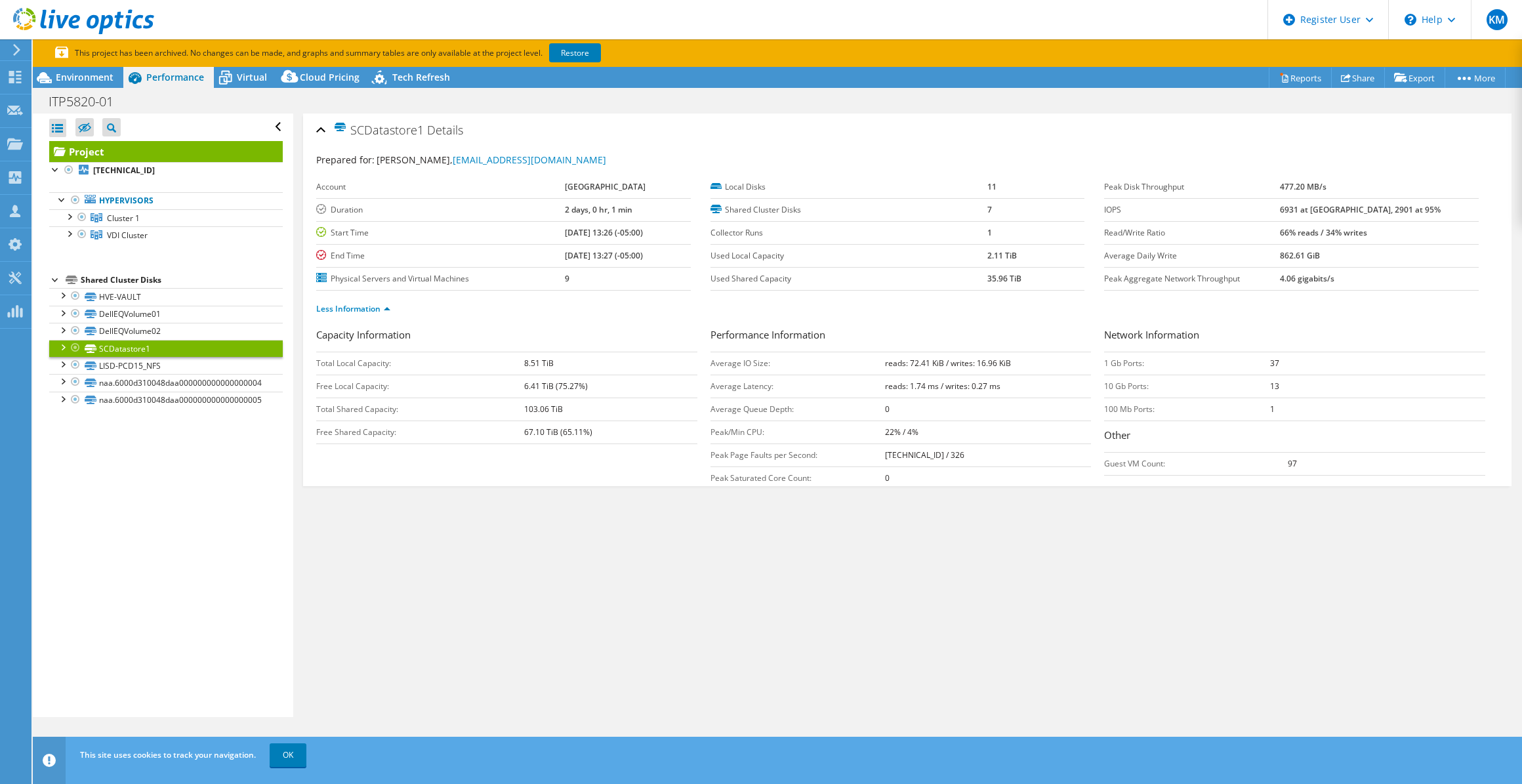
scroll to position [0, 0]
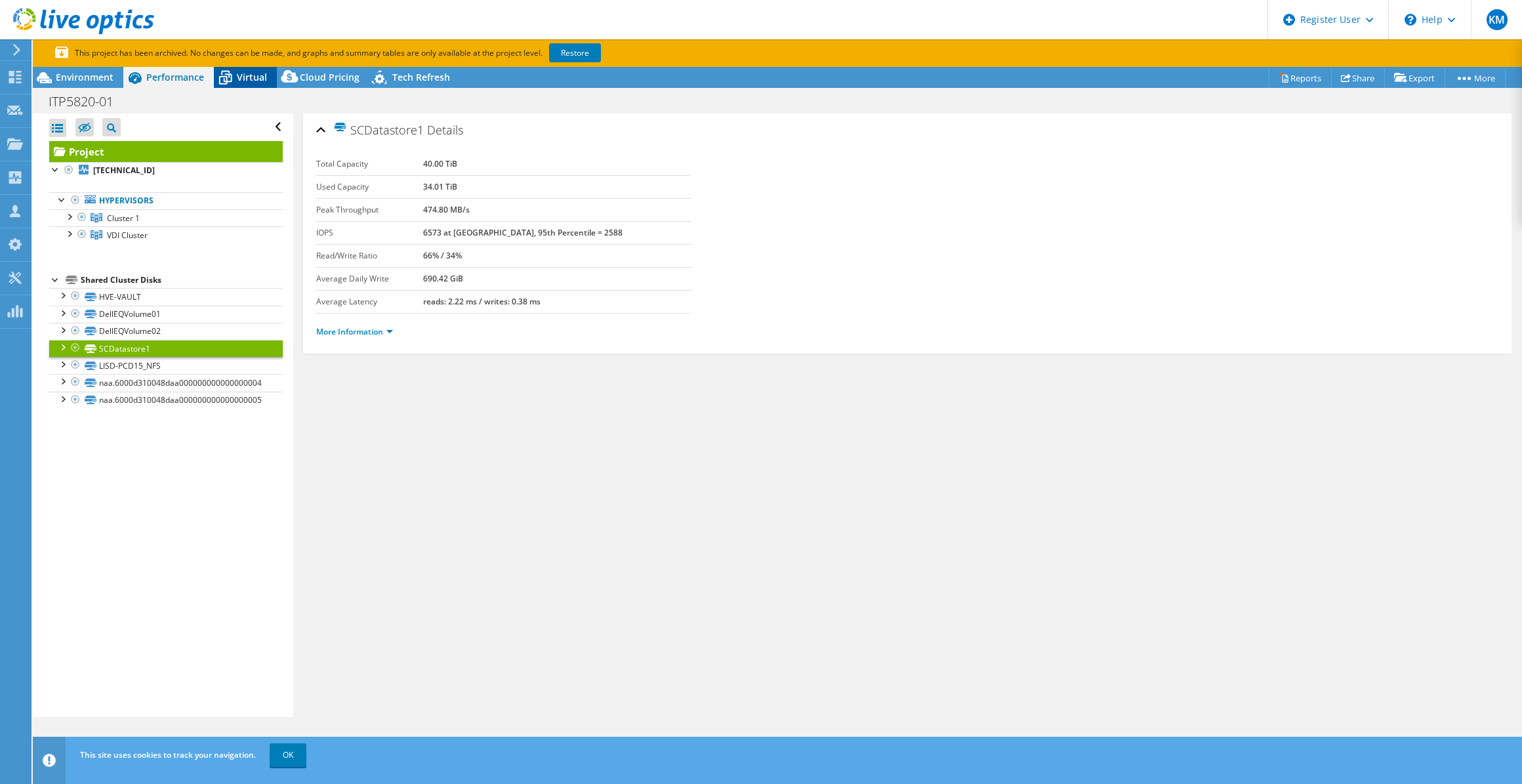
click at [253, 74] on span "Virtual" at bounding box center [252, 77] width 30 height 13
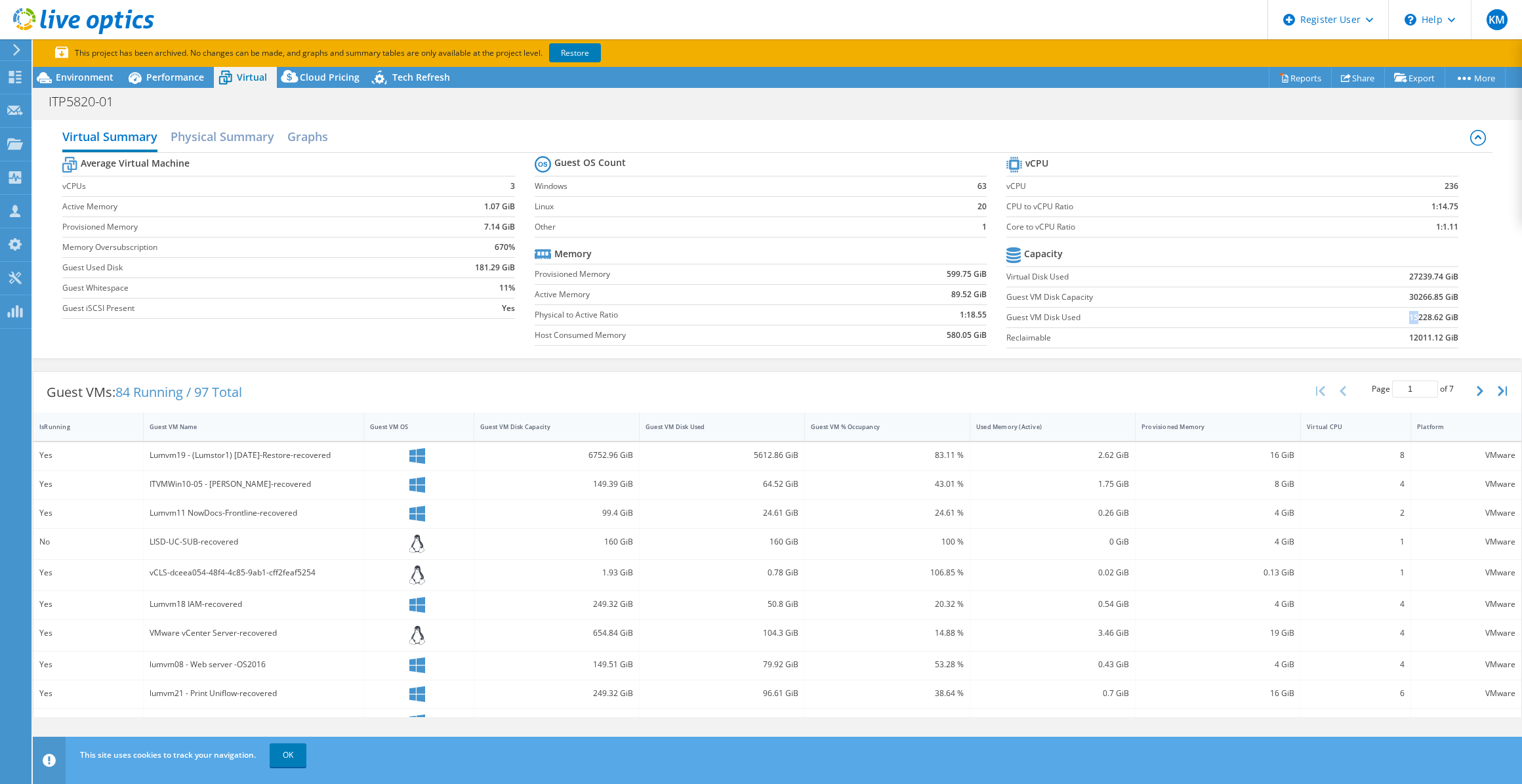
drag, startPoint x: 1401, startPoint y: 316, endPoint x: 1410, endPoint y: 321, distance: 10.3
click at [1410, 321] on b "15228.62 GiB" at bounding box center [1434, 318] width 50 height 14
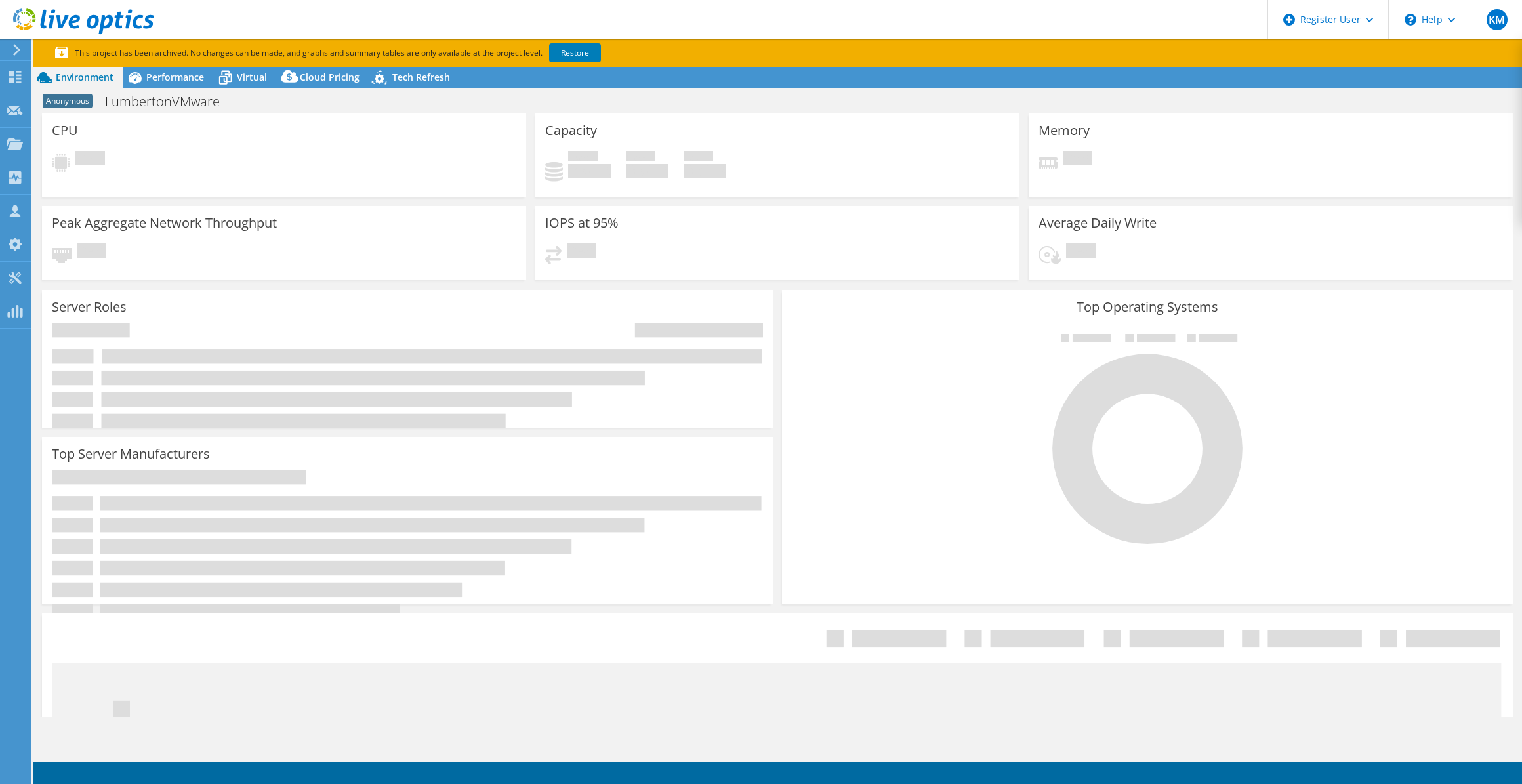
select select "USD"
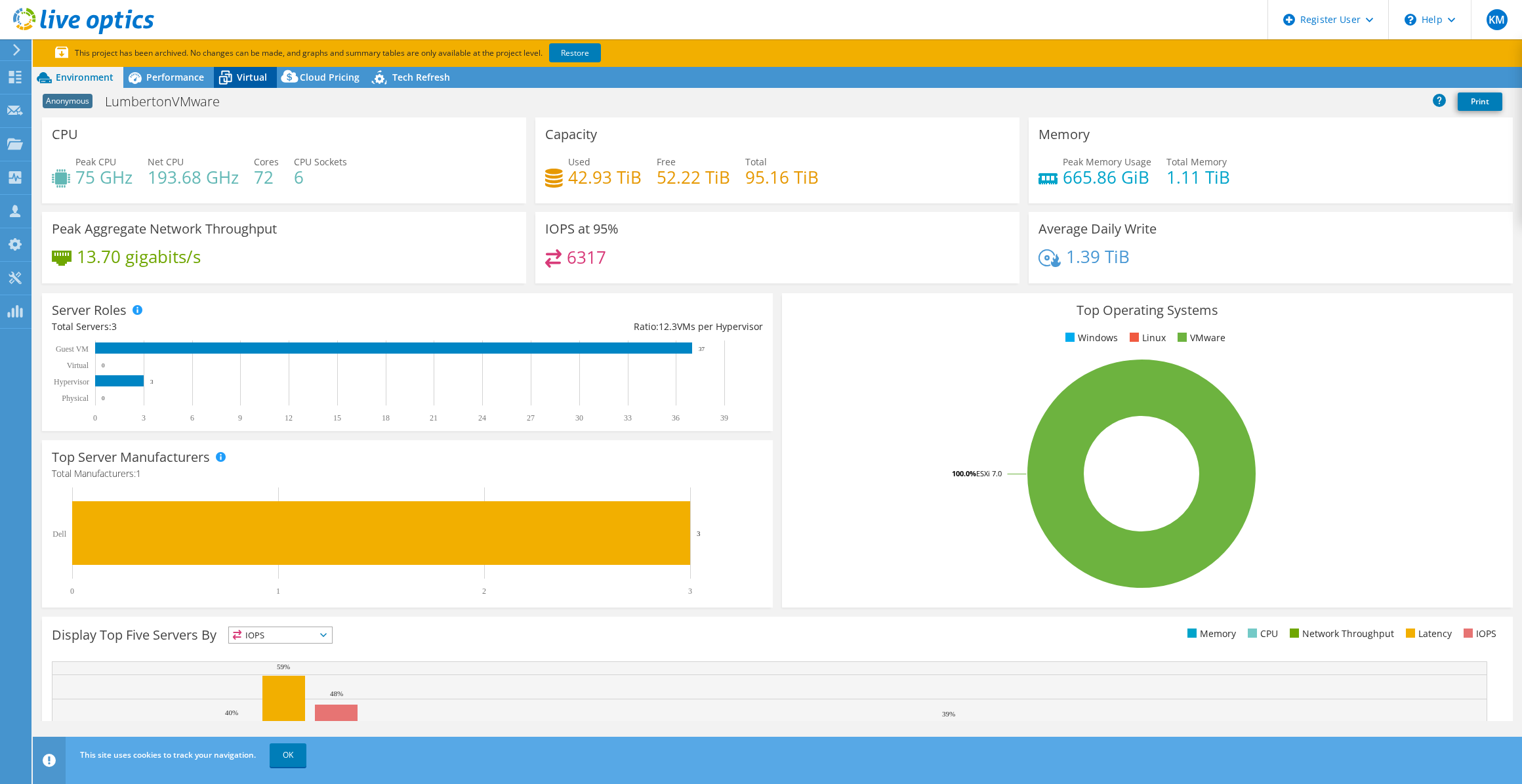
click at [251, 71] on span "Virtual" at bounding box center [252, 77] width 30 height 13
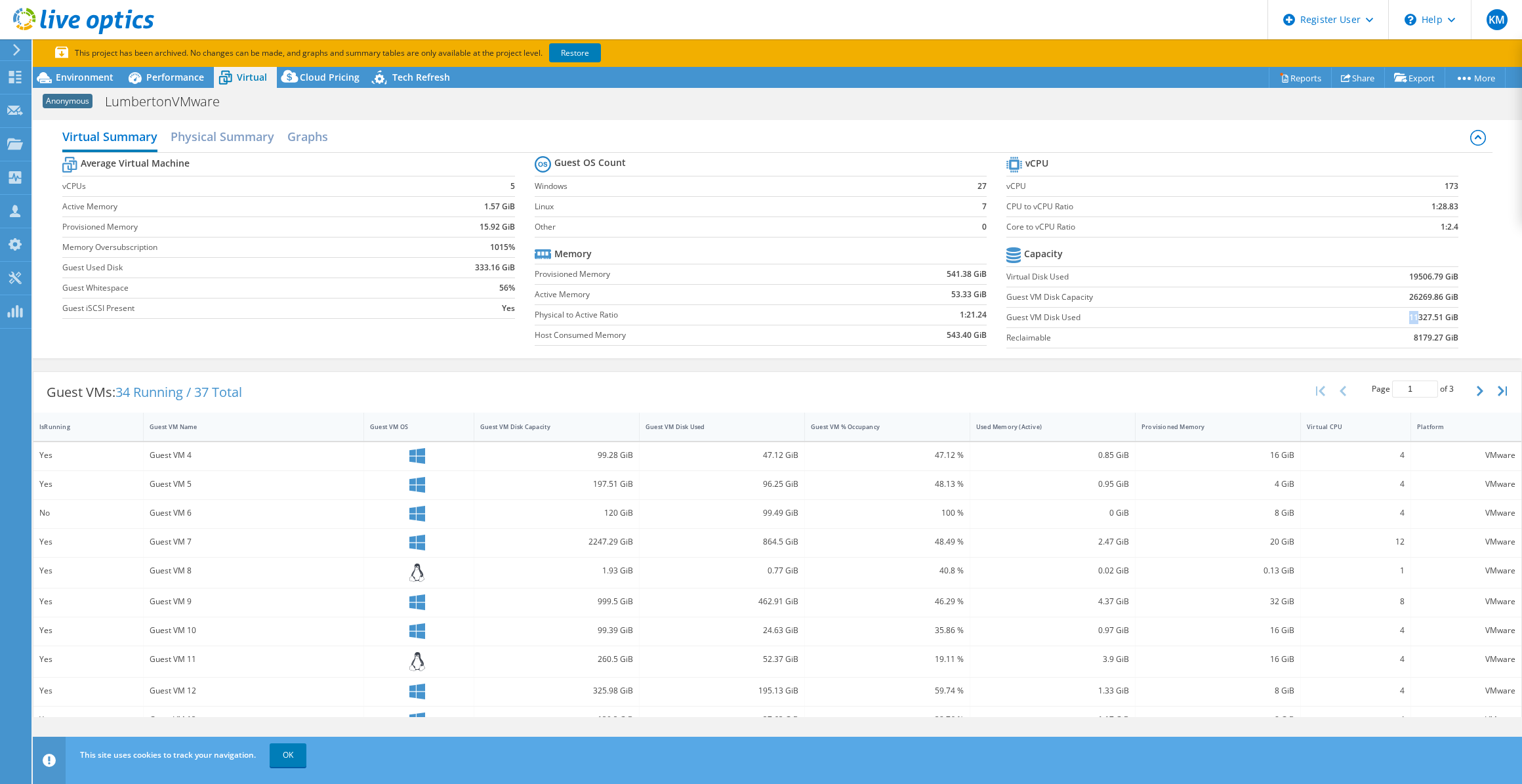
drag, startPoint x: 1395, startPoint y: 317, endPoint x: 1408, endPoint y: 319, distance: 13.2
click at [1408, 319] on td "11327.51 GiB" at bounding box center [1380, 317] width 156 height 20
drag, startPoint x: 1408, startPoint y: 319, endPoint x: 1340, endPoint y: 318, distance: 68.0
click at [1340, 318] on td "11327.51 GiB" at bounding box center [1380, 317] width 156 height 20
